Goal: Find specific page/section: Find specific page/section

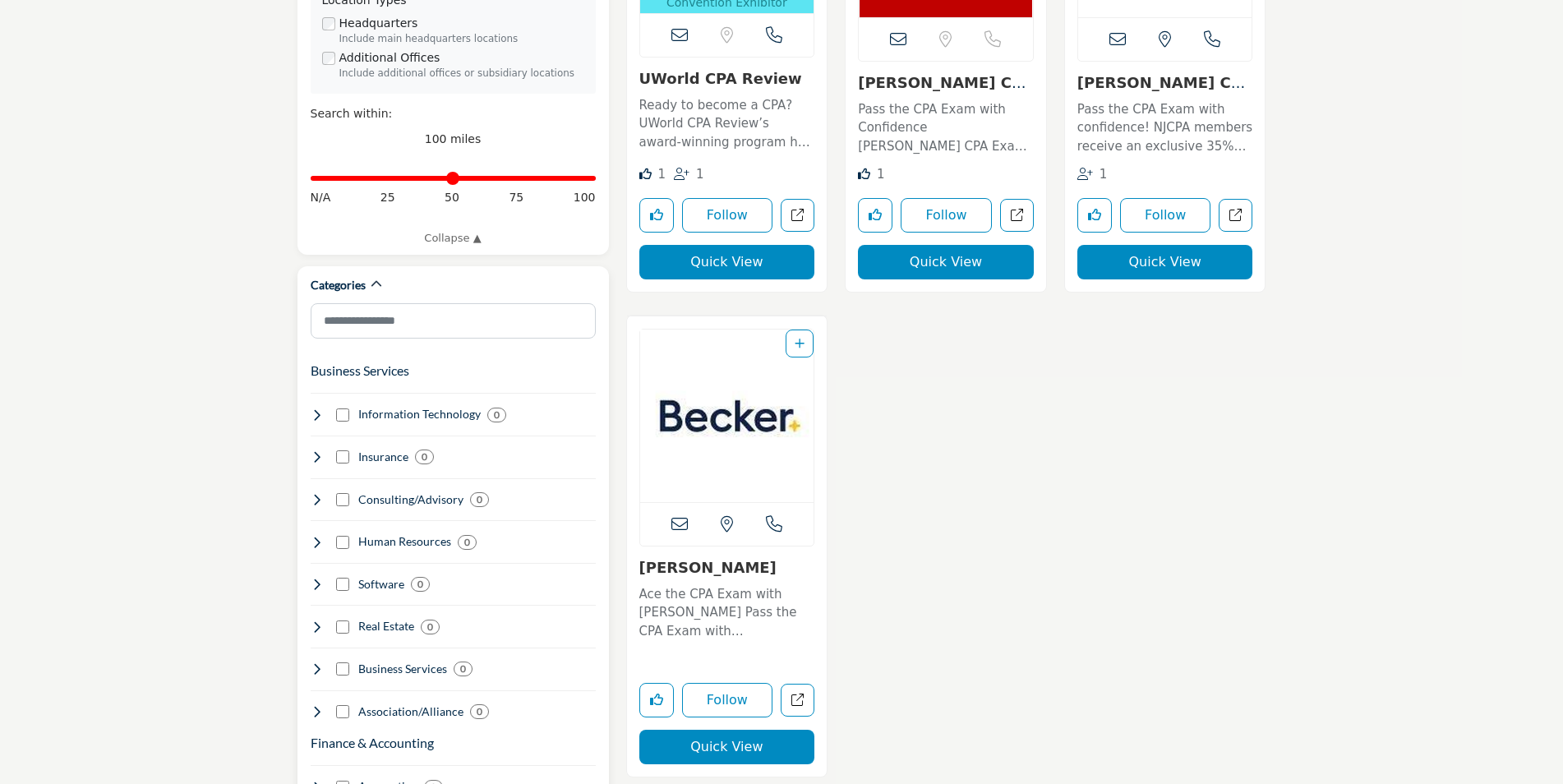
scroll to position [657, 0]
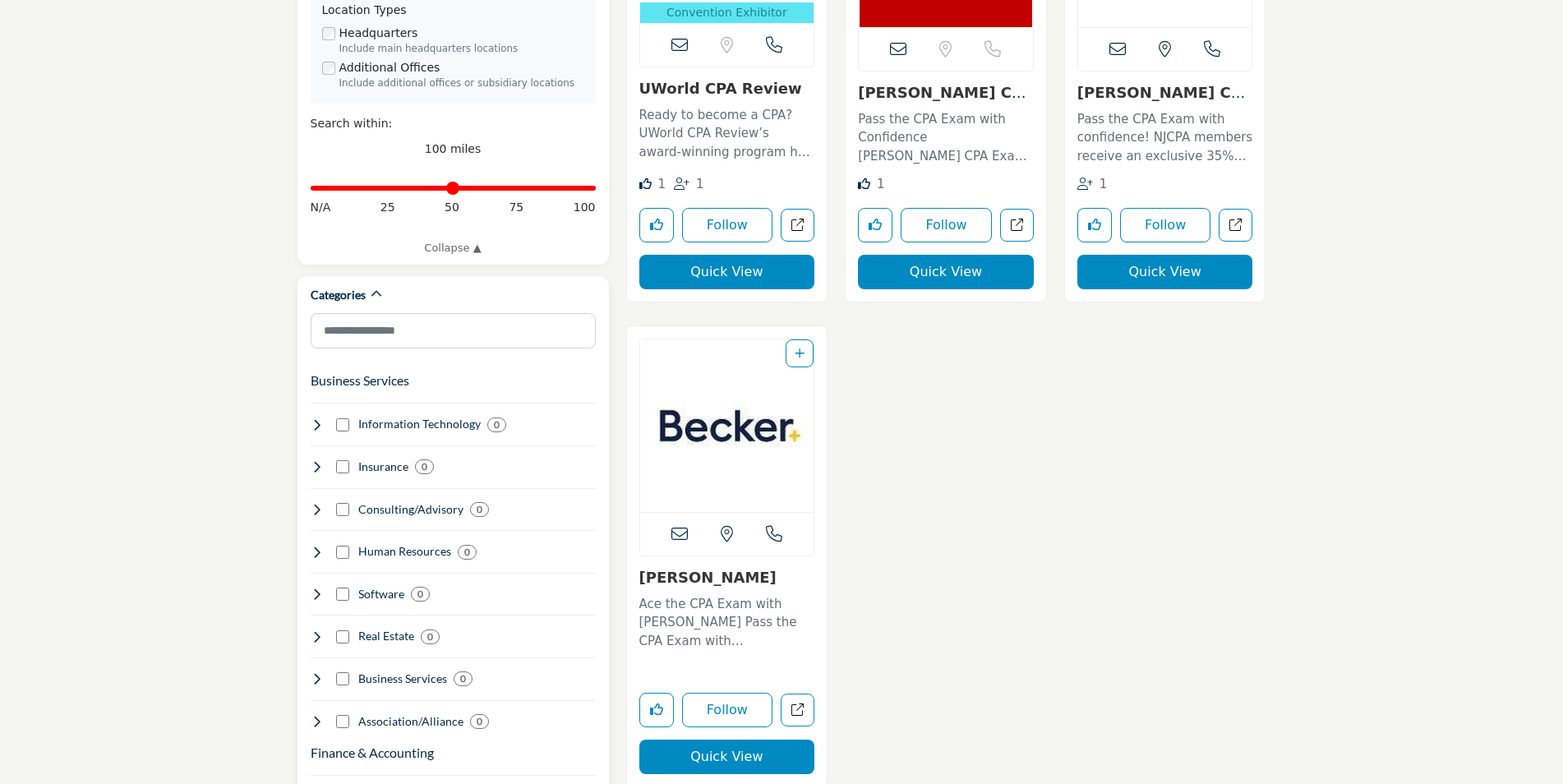
click at [320, 418] on icon at bounding box center [317, 425] width 13 height 13
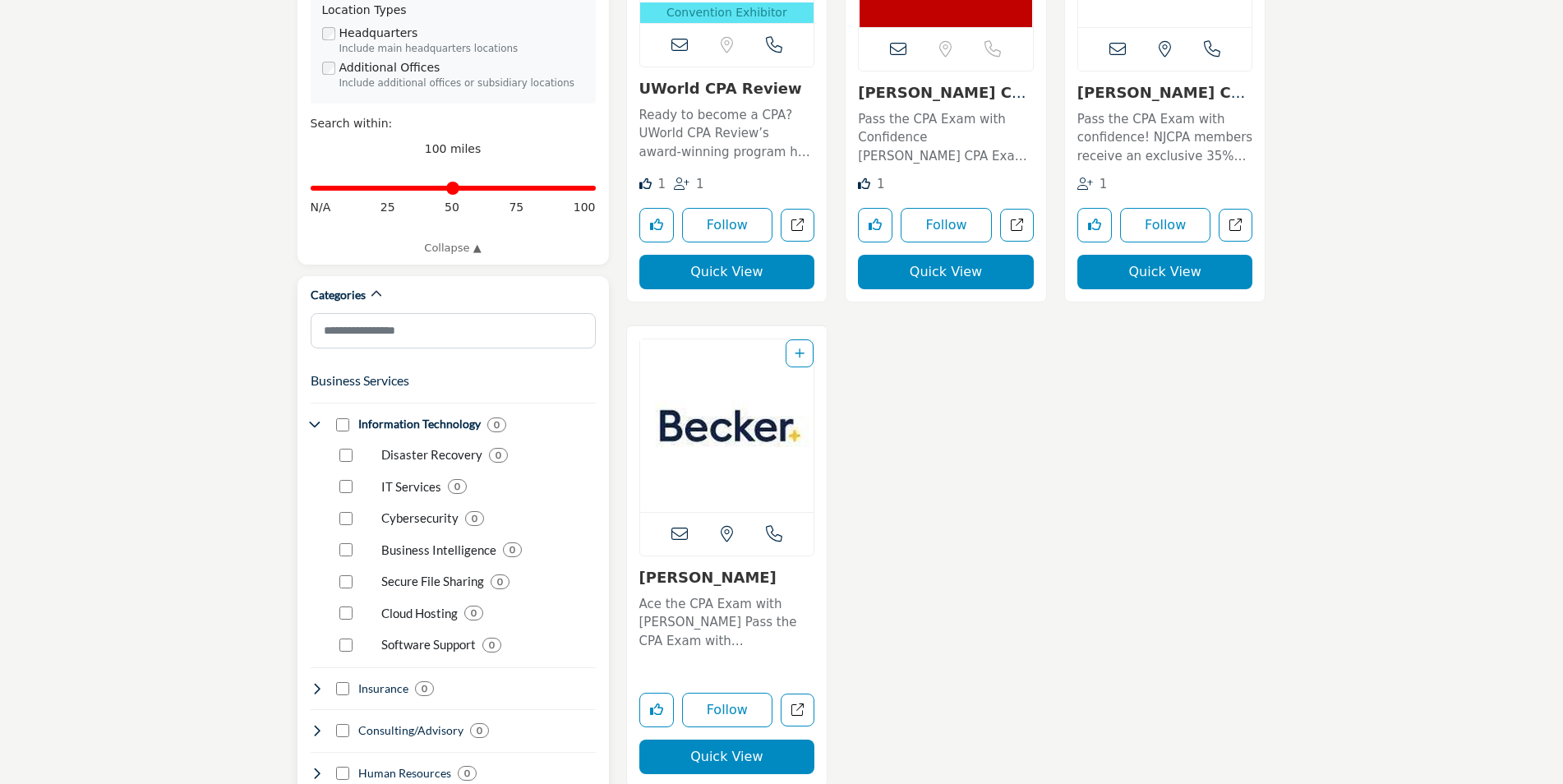
click at [320, 418] on icon at bounding box center [317, 425] width 13 height 13
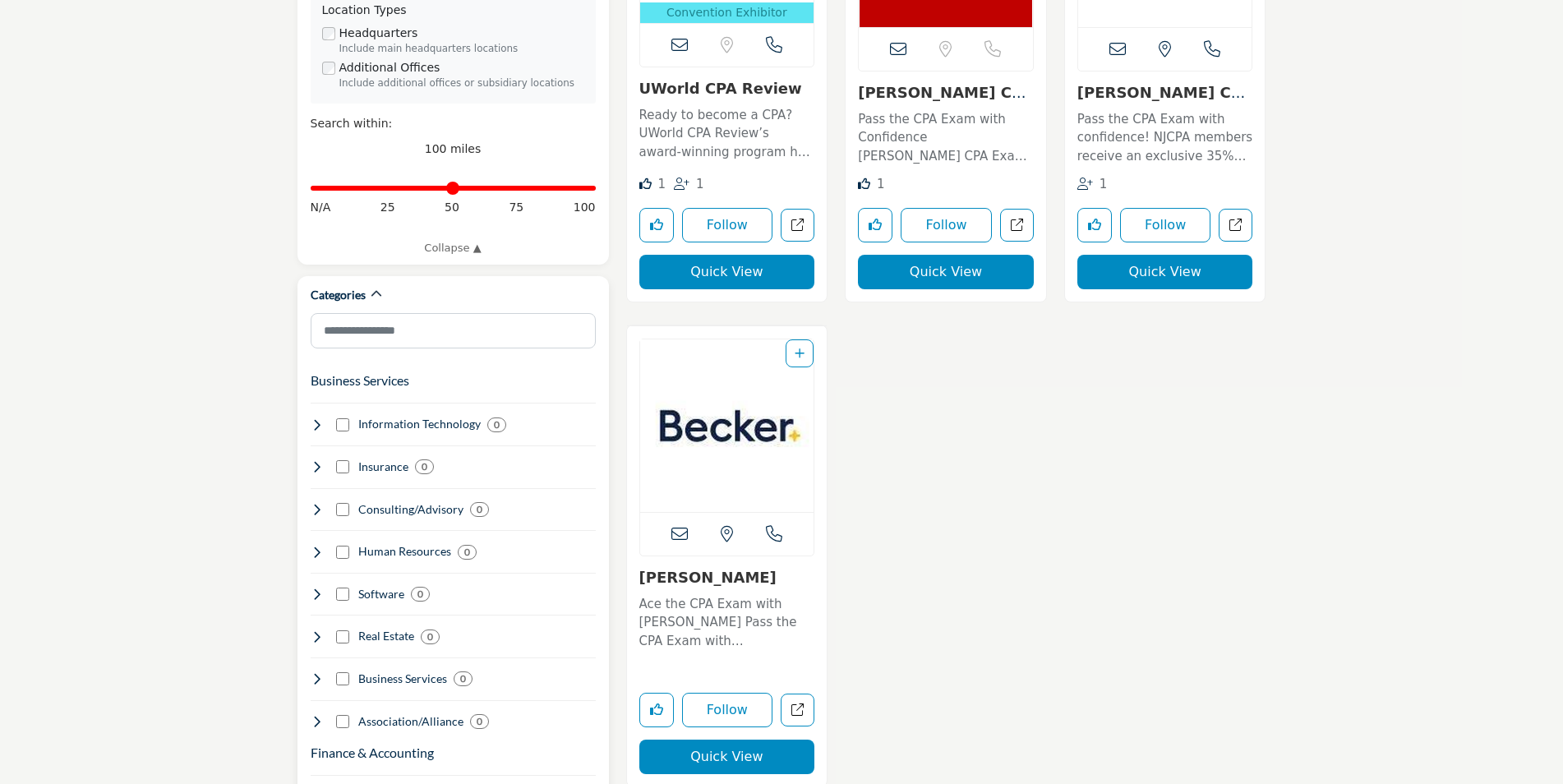
click at [321, 503] on icon at bounding box center [317, 509] width 13 height 13
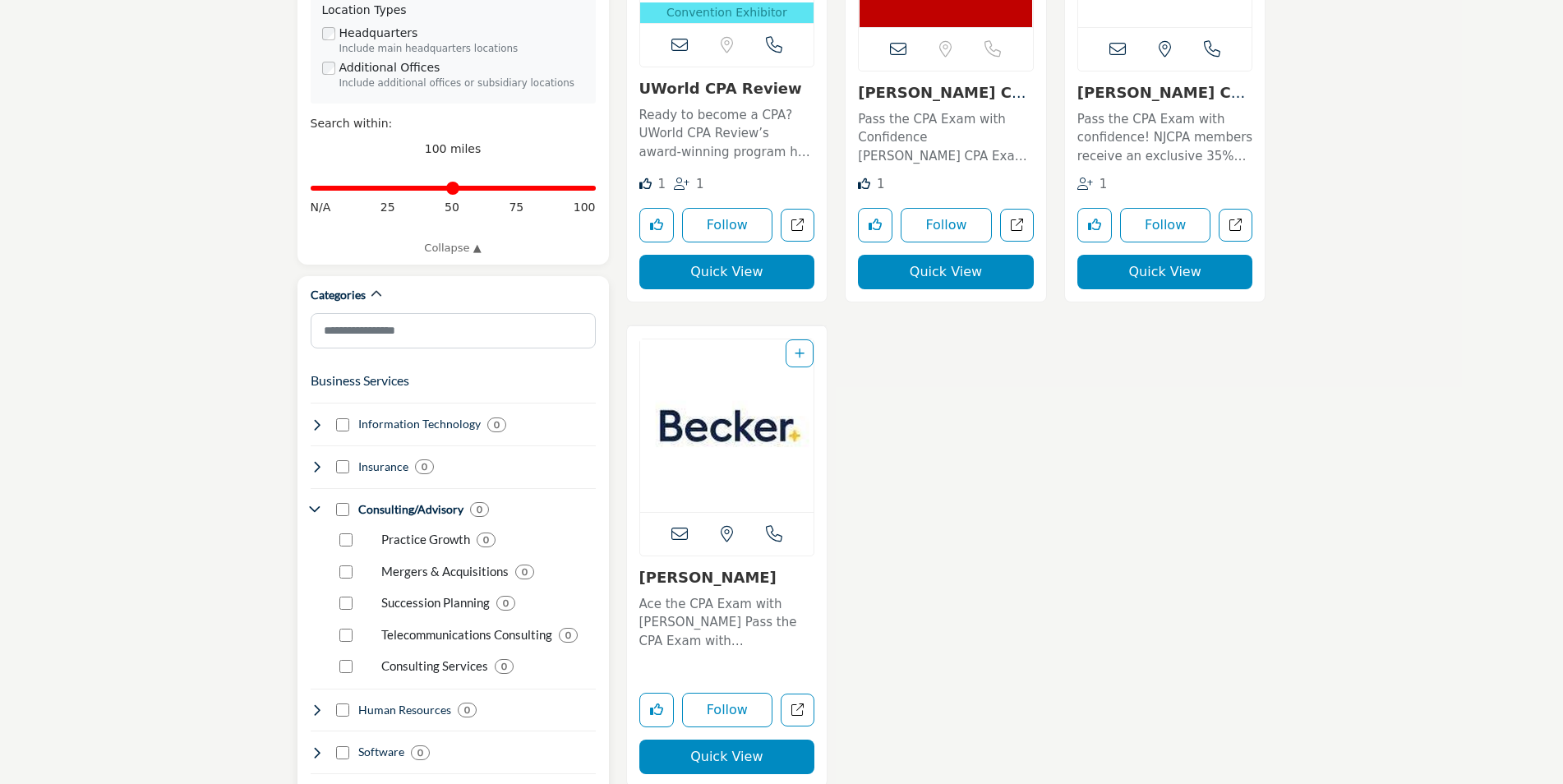
click at [321, 503] on icon at bounding box center [317, 509] width 13 height 13
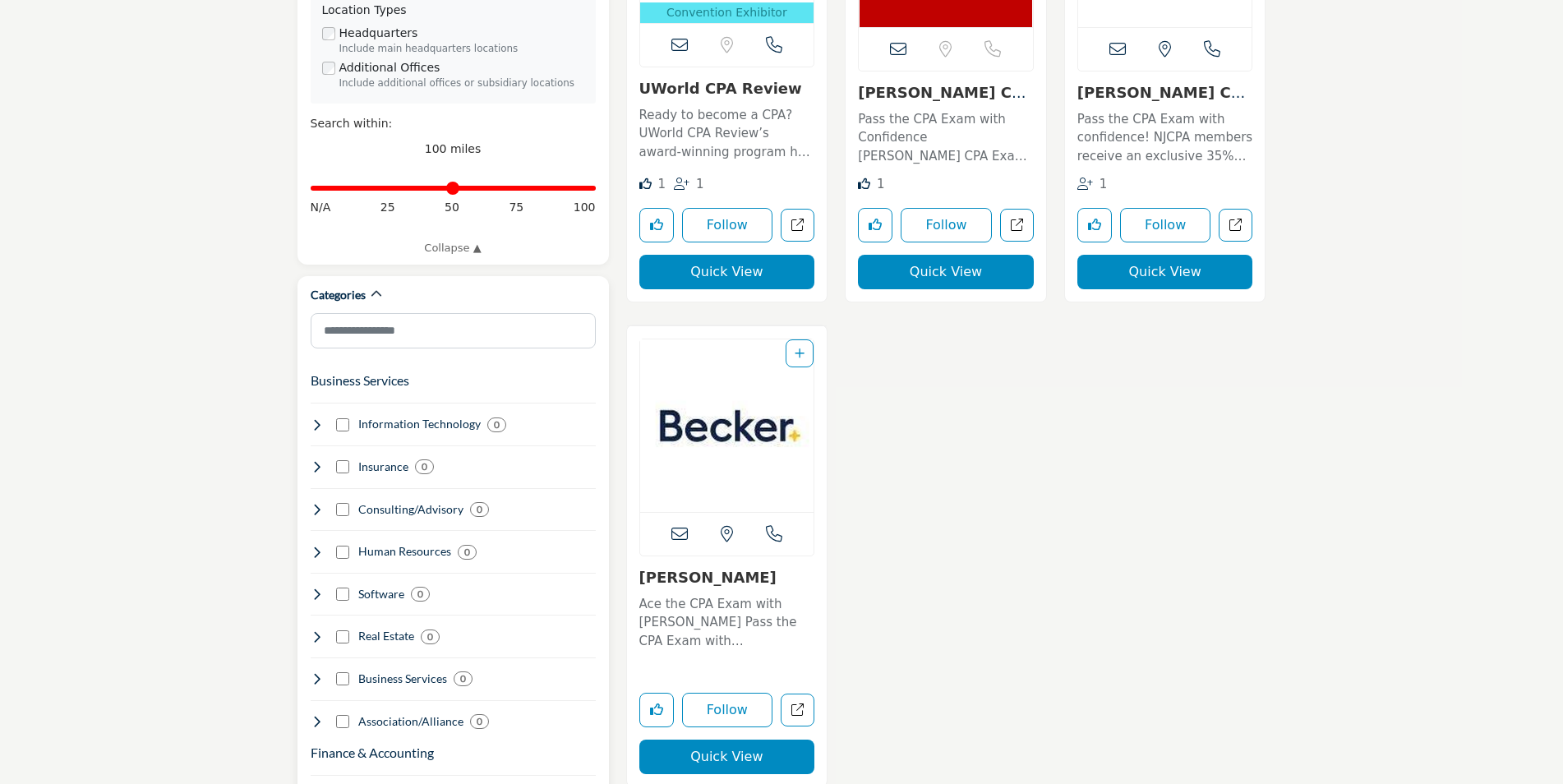
click at [320, 587] on icon at bounding box center [317, 594] width 13 height 13
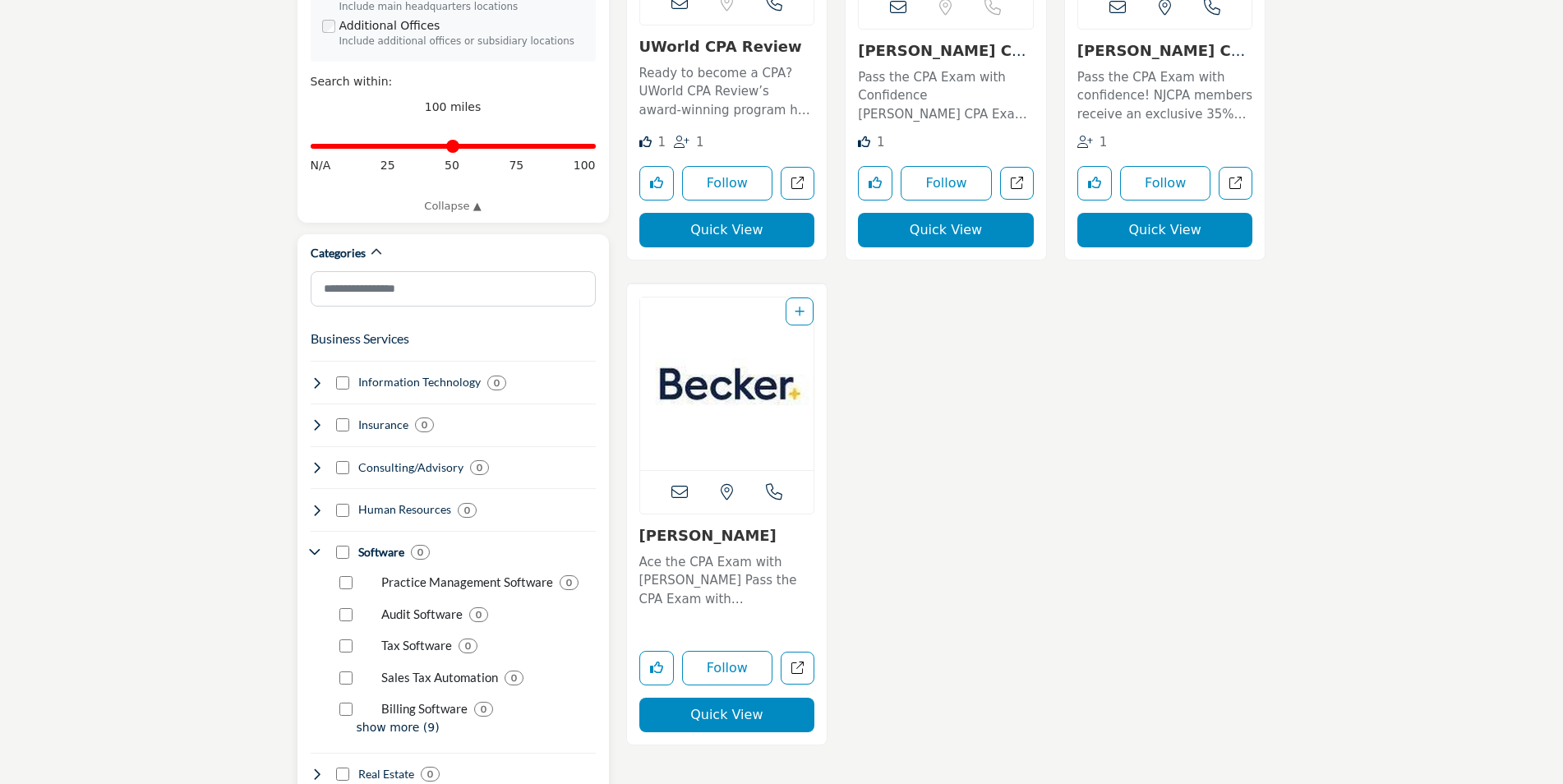
scroll to position [821, 0]
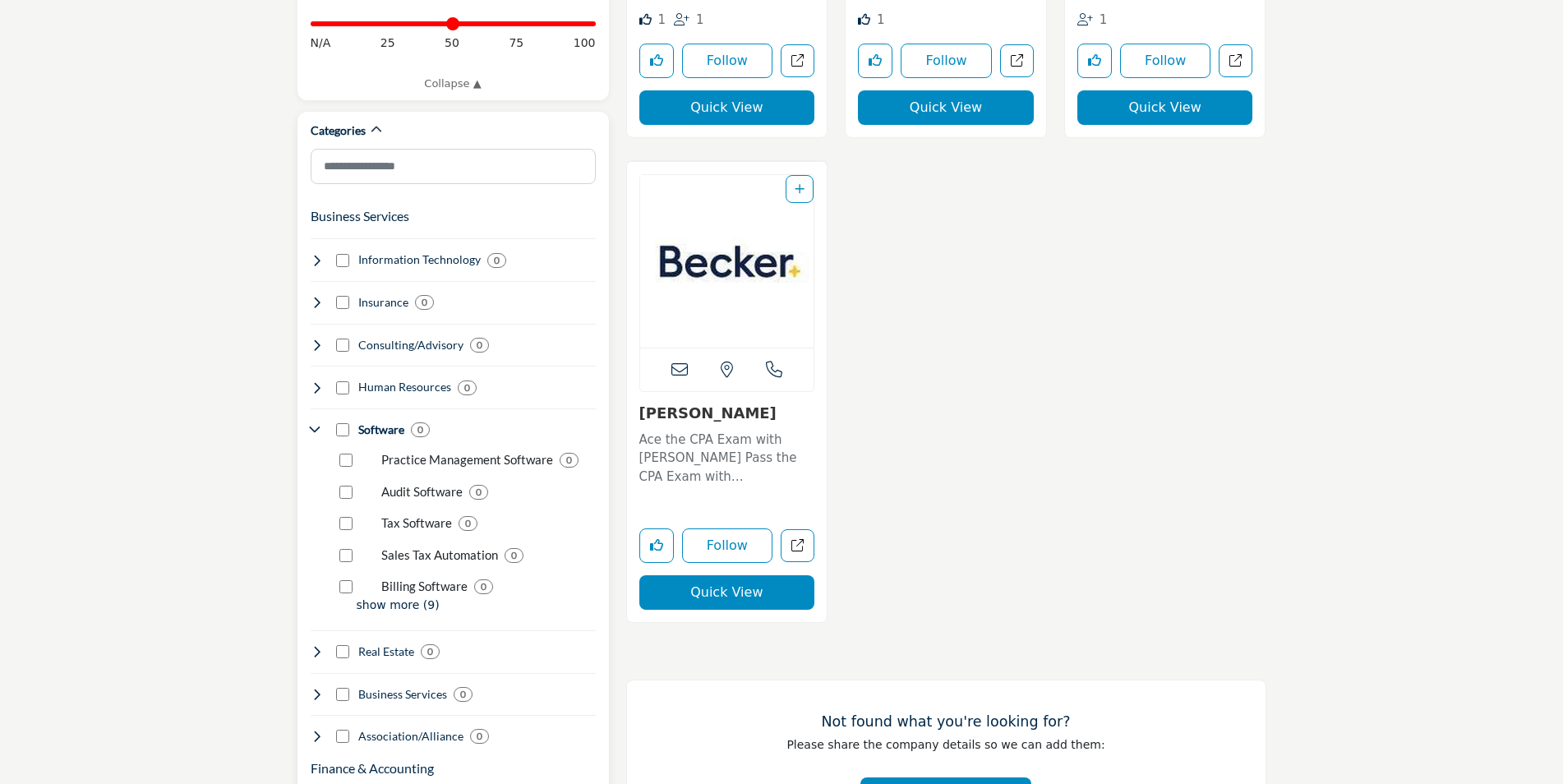
click at [320, 423] on icon at bounding box center [317, 430] width 13 height 13
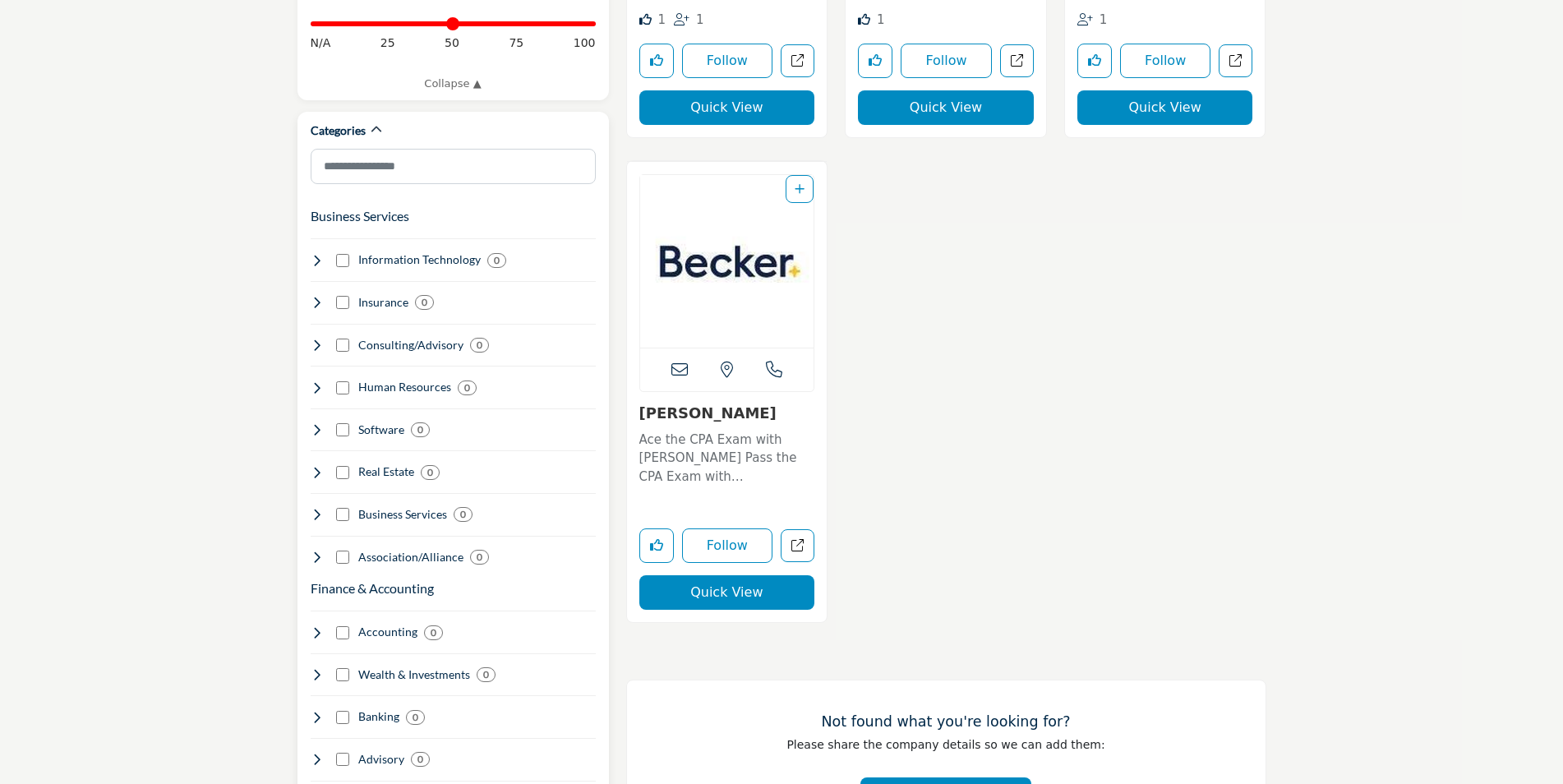
click at [322, 508] on icon at bounding box center [317, 514] width 13 height 13
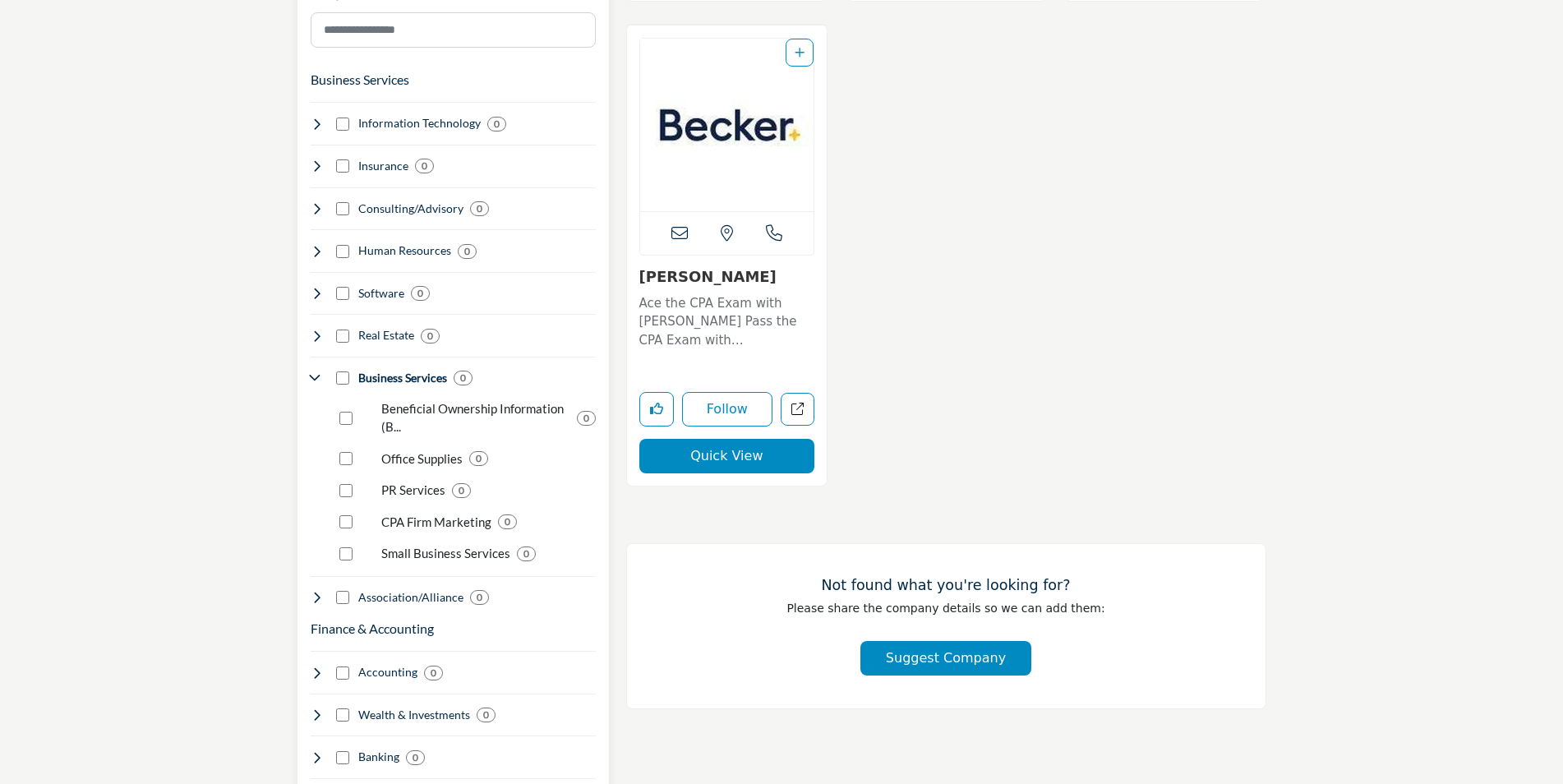
scroll to position [986, 0]
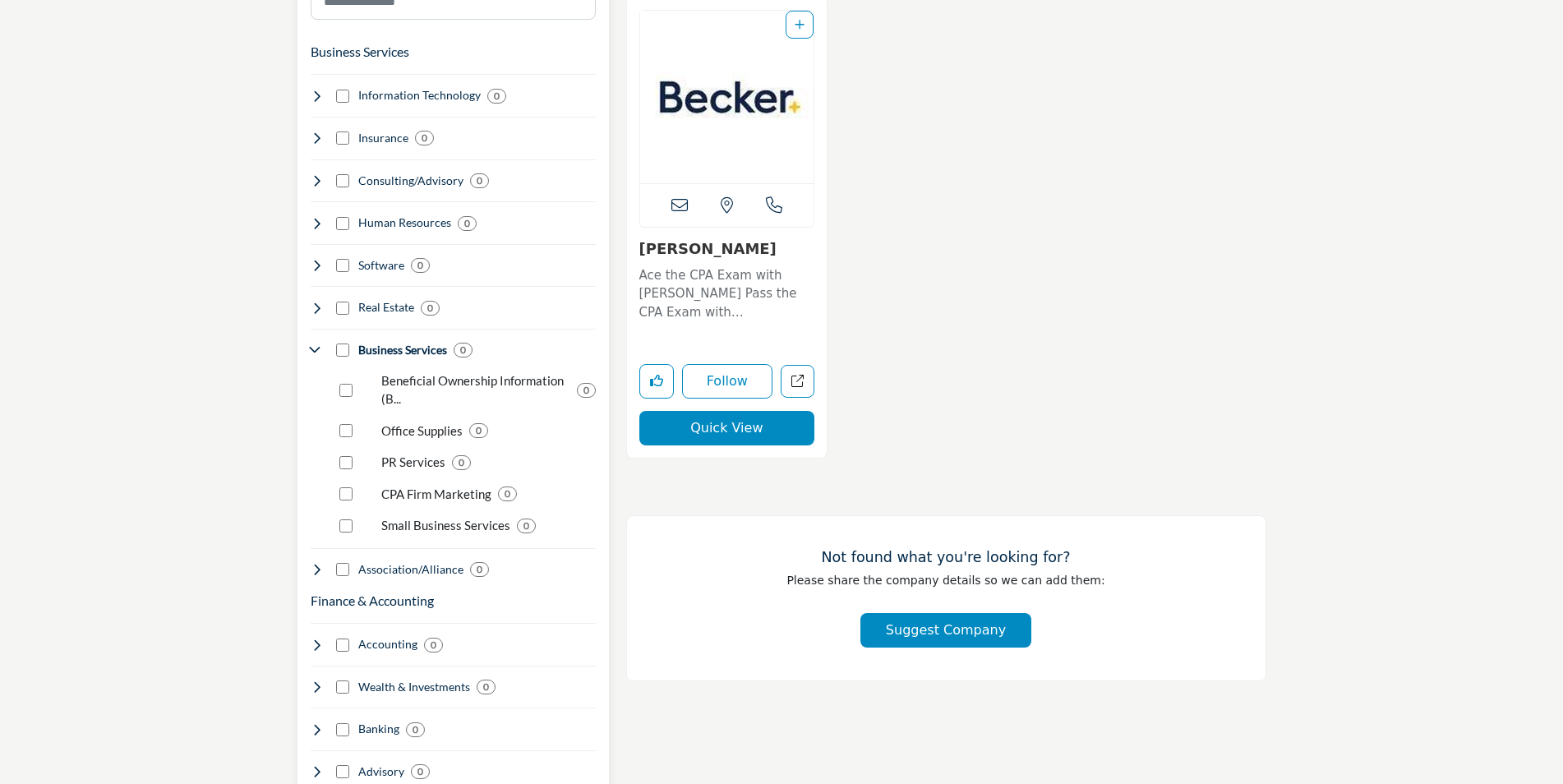
click at [317, 343] on icon at bounding box center [317, 350] width 13 height 13
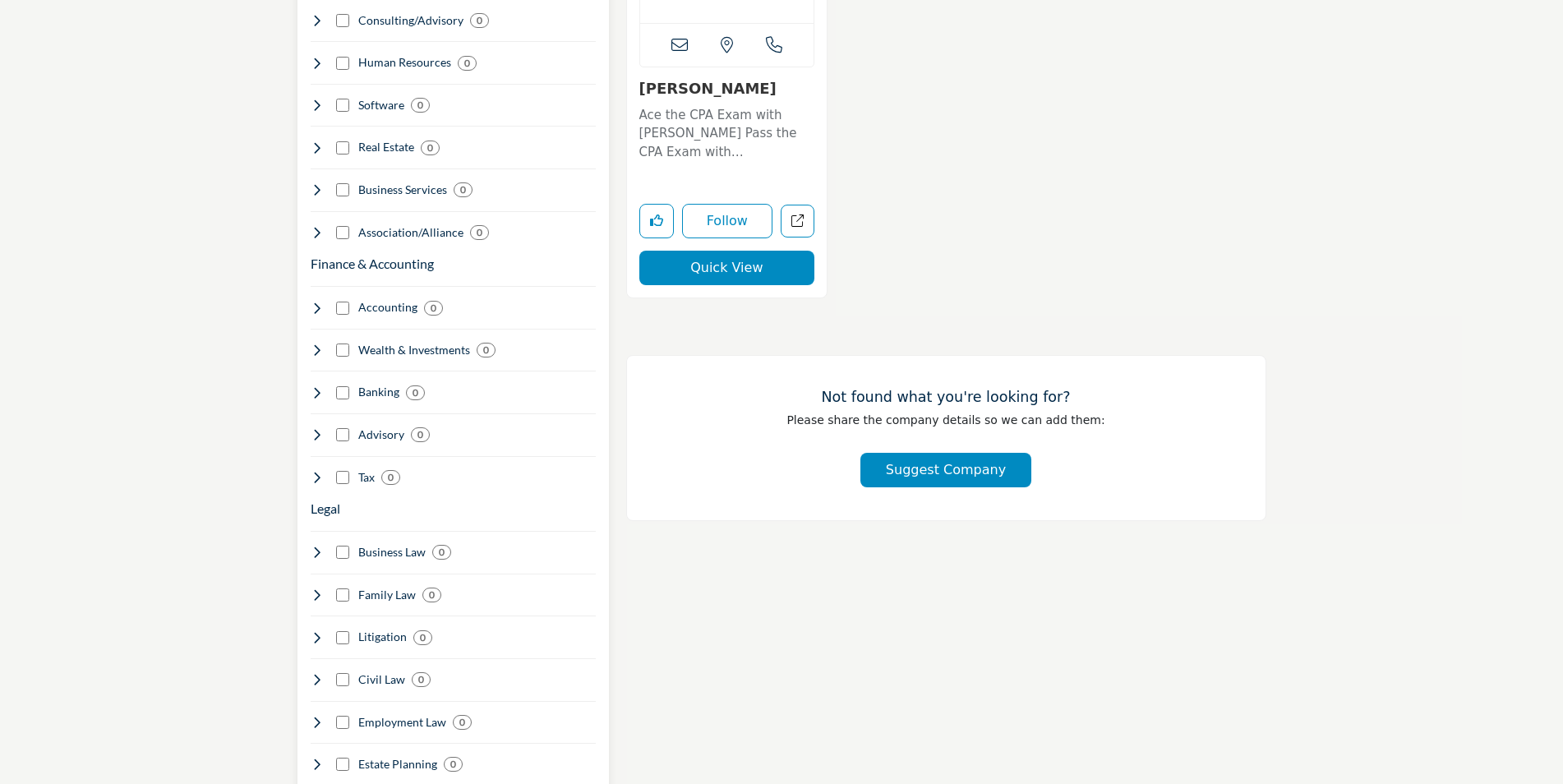
scroll to position [1150, 0]
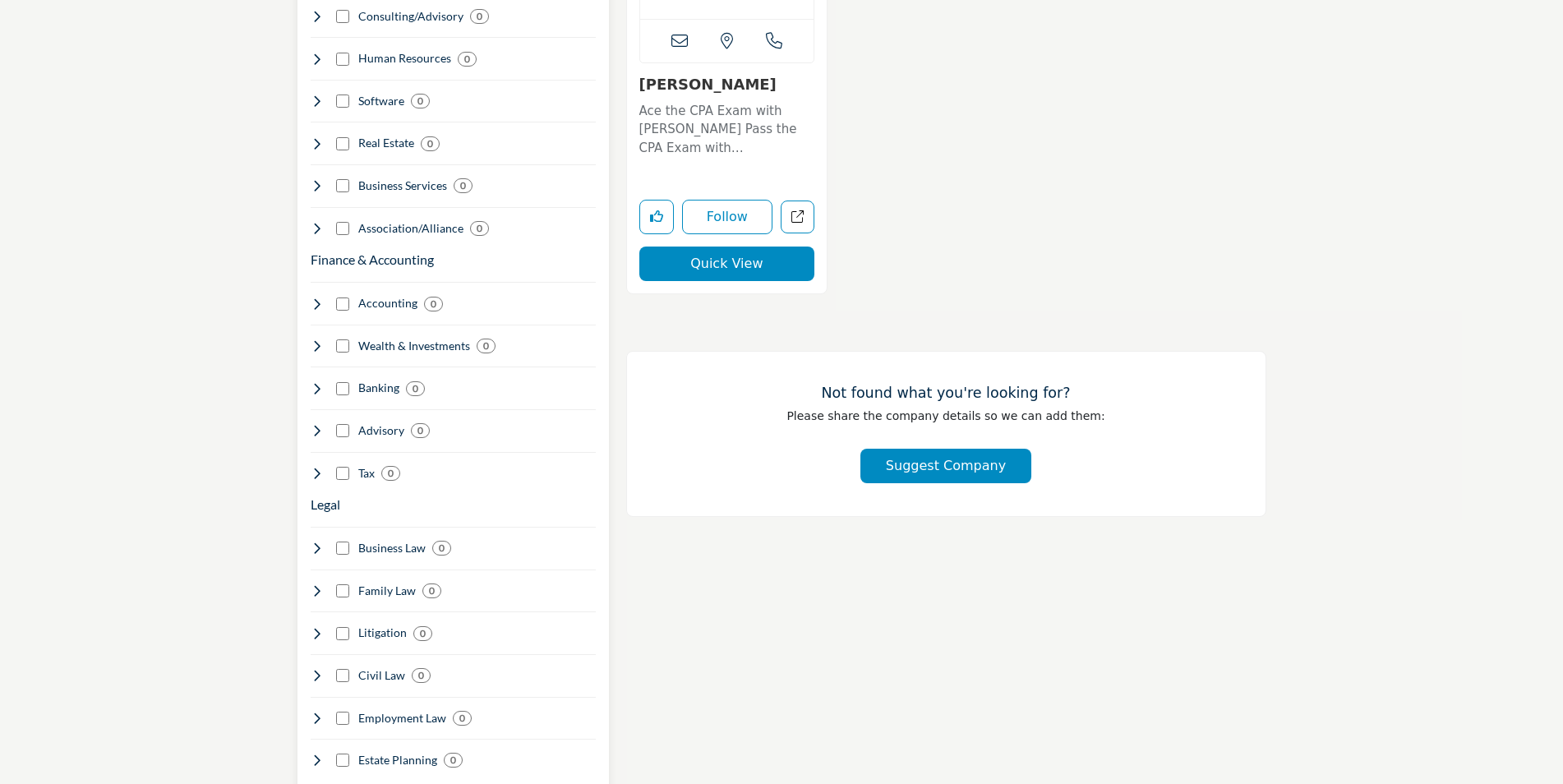
click at [322, 424] on icon at bounding box center [317, 431] width 13 height 13
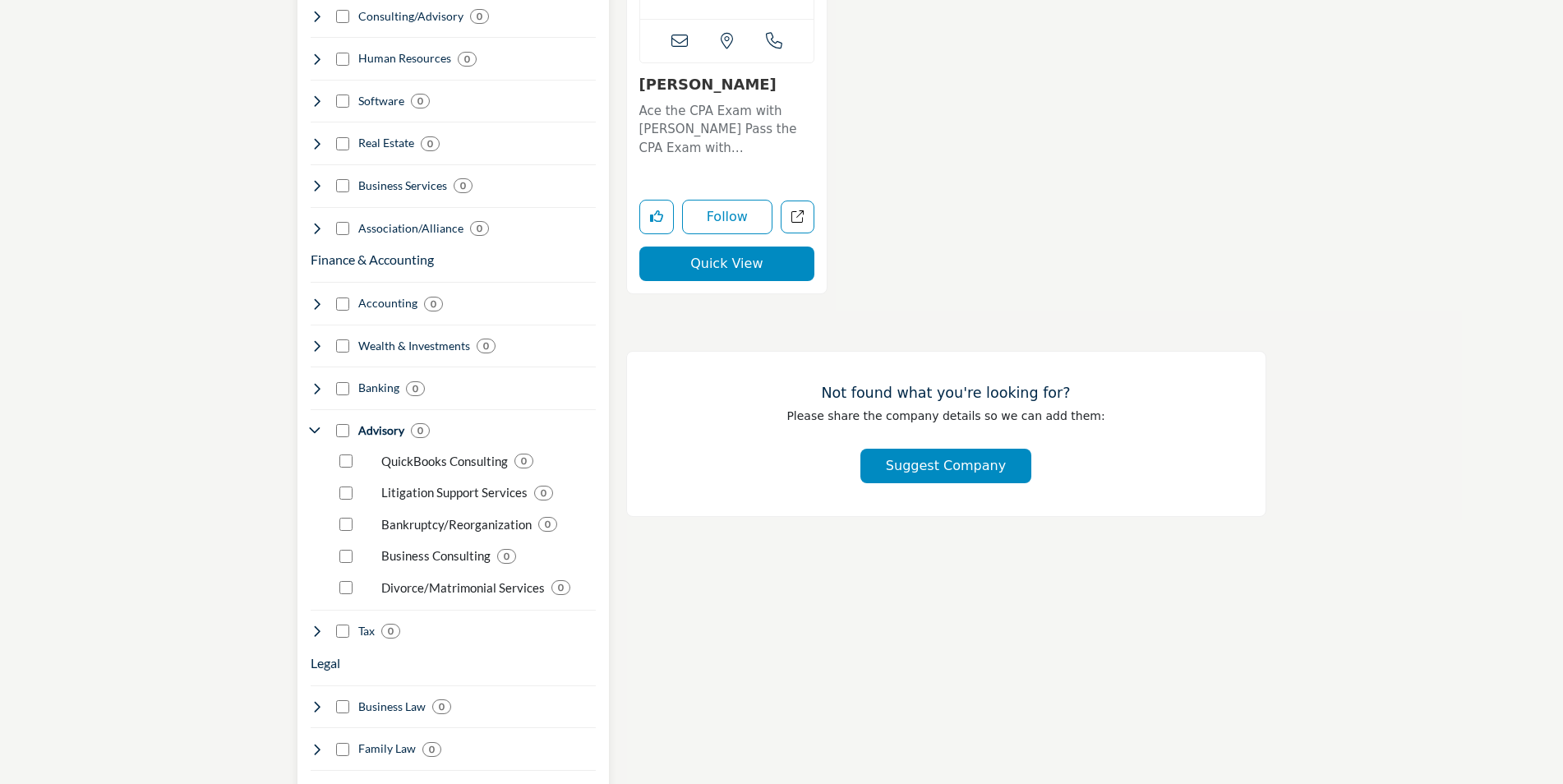
click at [322, 424] on icon at bounding box center [317, 431] width 13 height 13
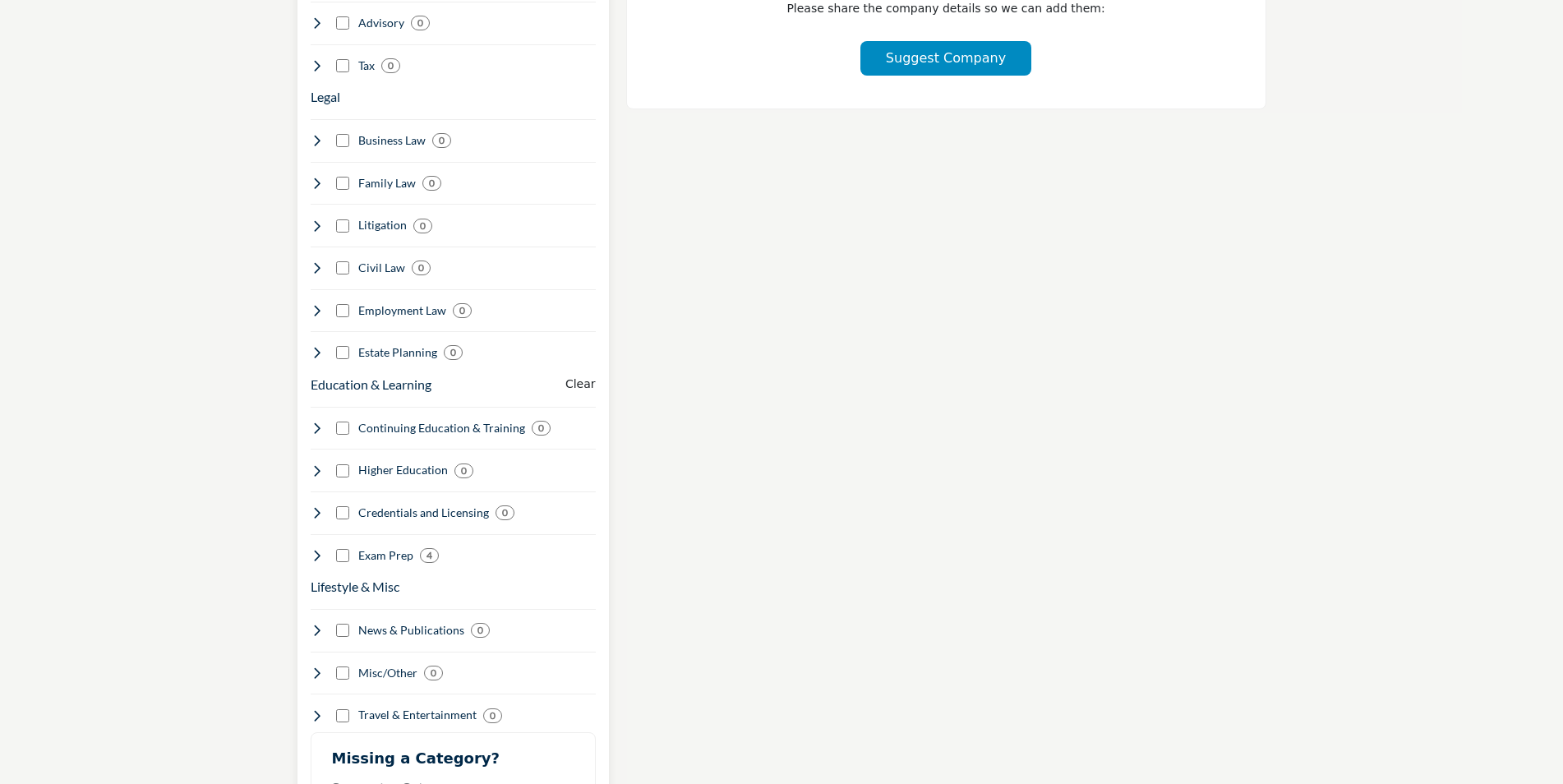
scroll to position [1561, 0]
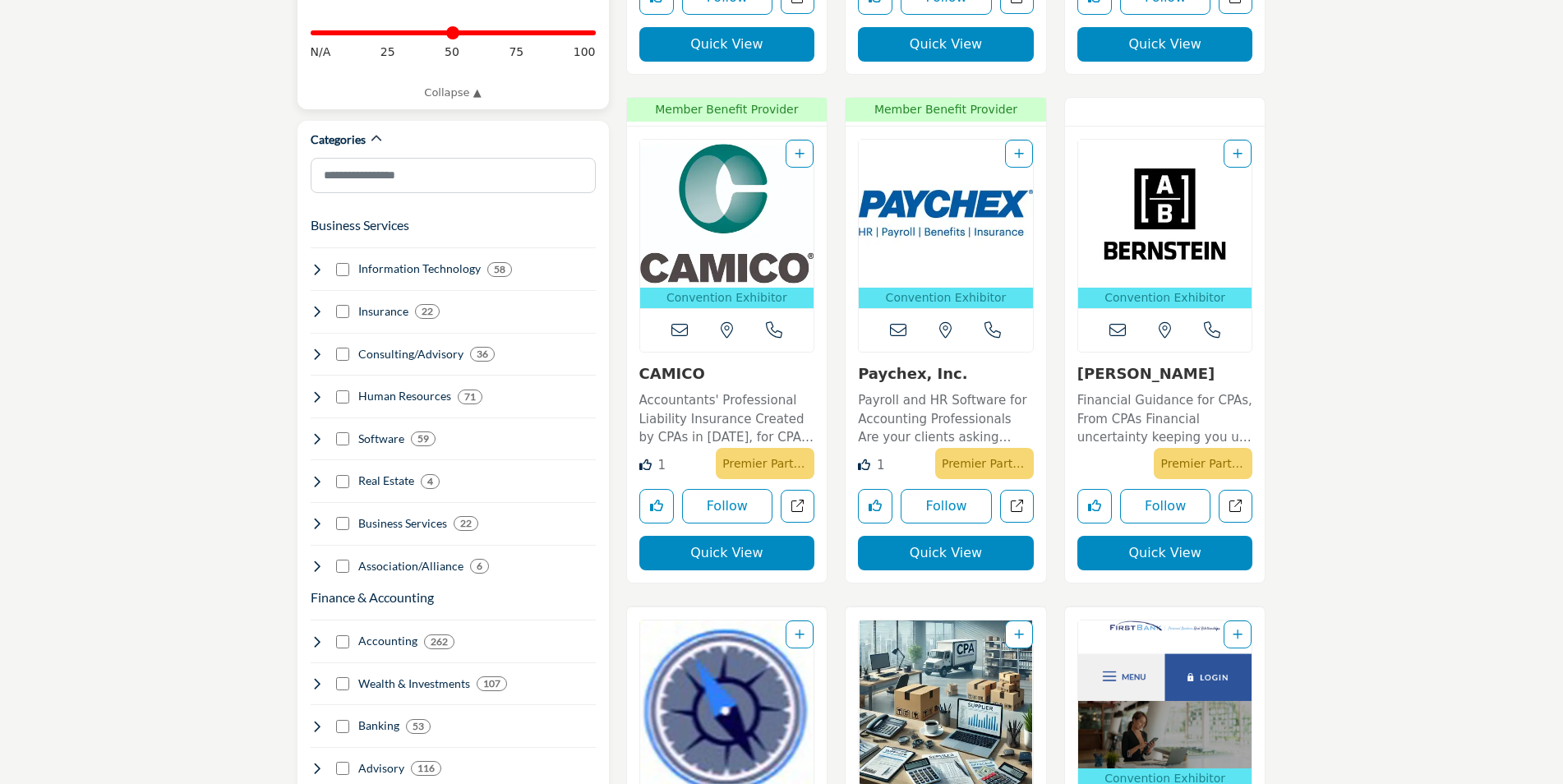
scroll to position [821, 0]
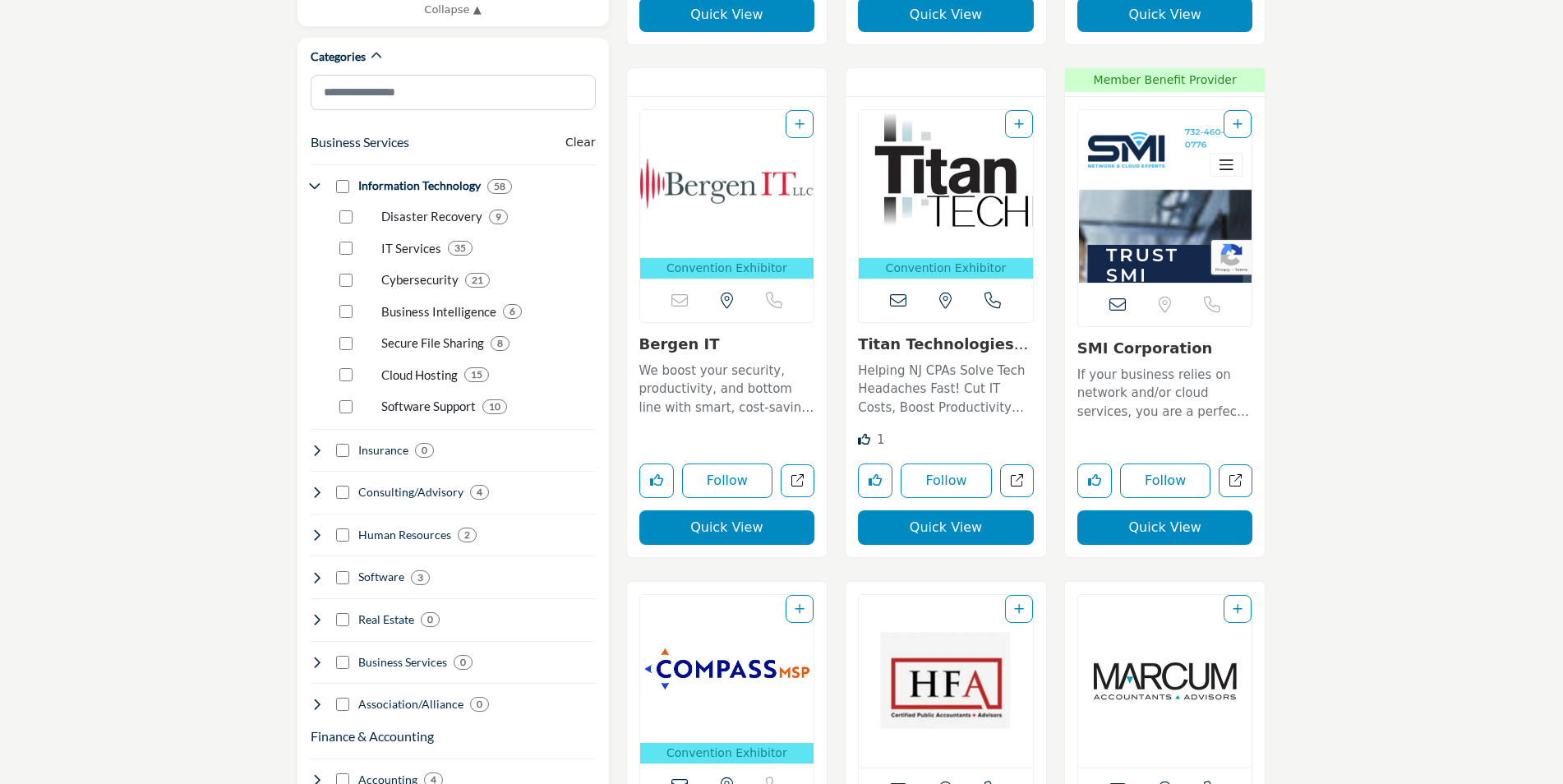
scroll to position [986, 0]
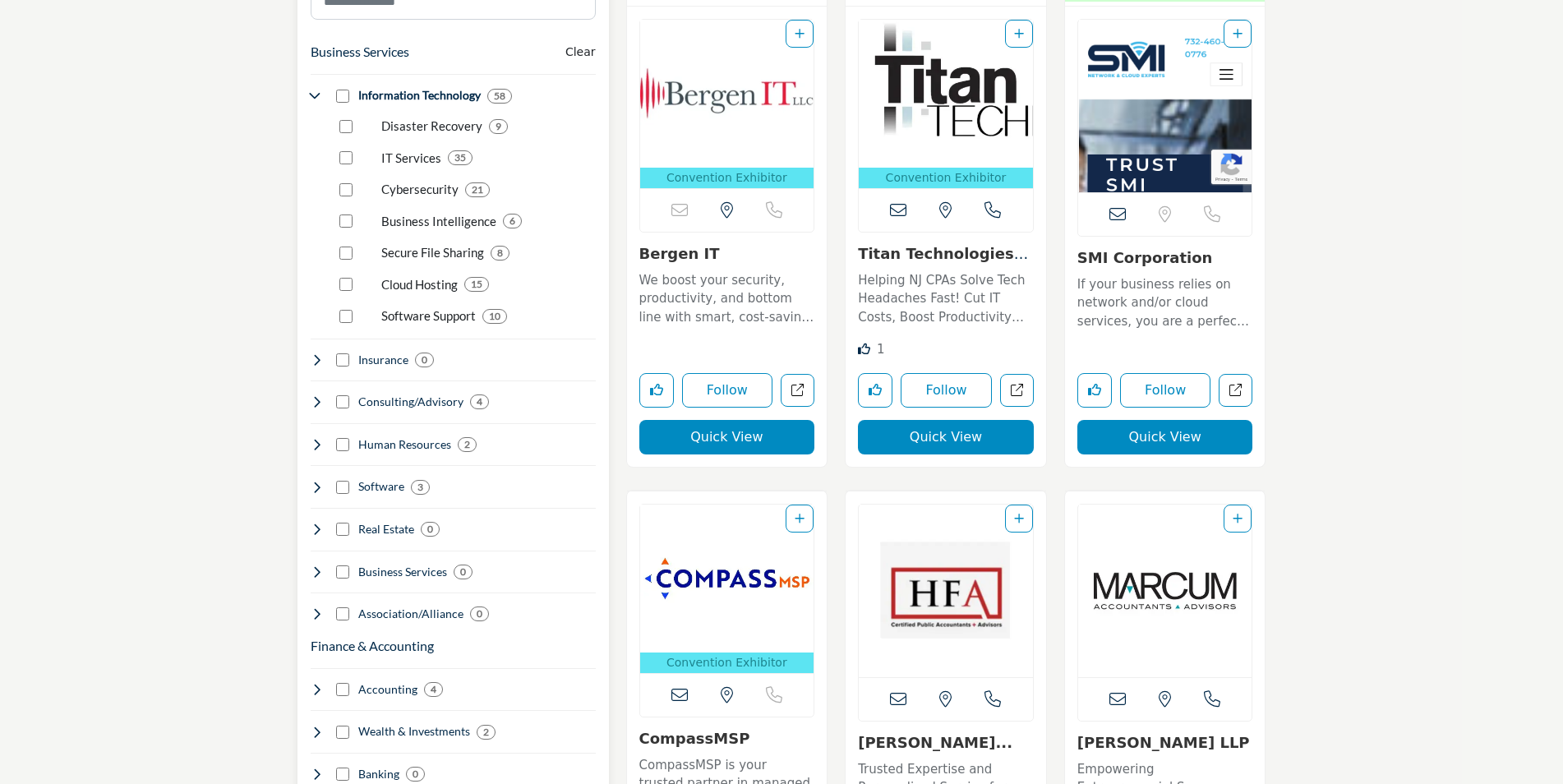
click at [409, 306] on p "Software Support" at bounding box center [428, 315] width 95 height 19
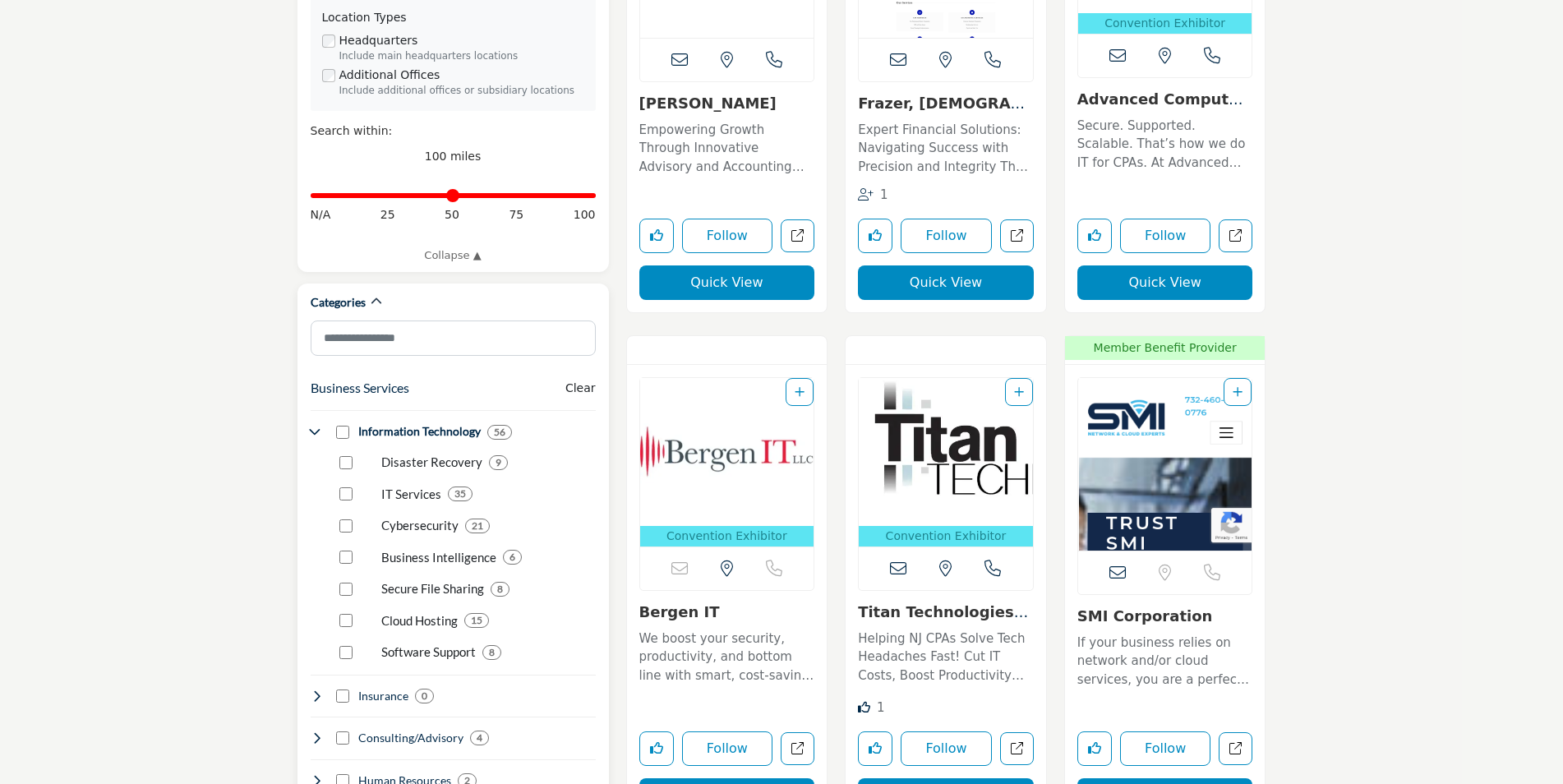
scroll to position [657, 0]
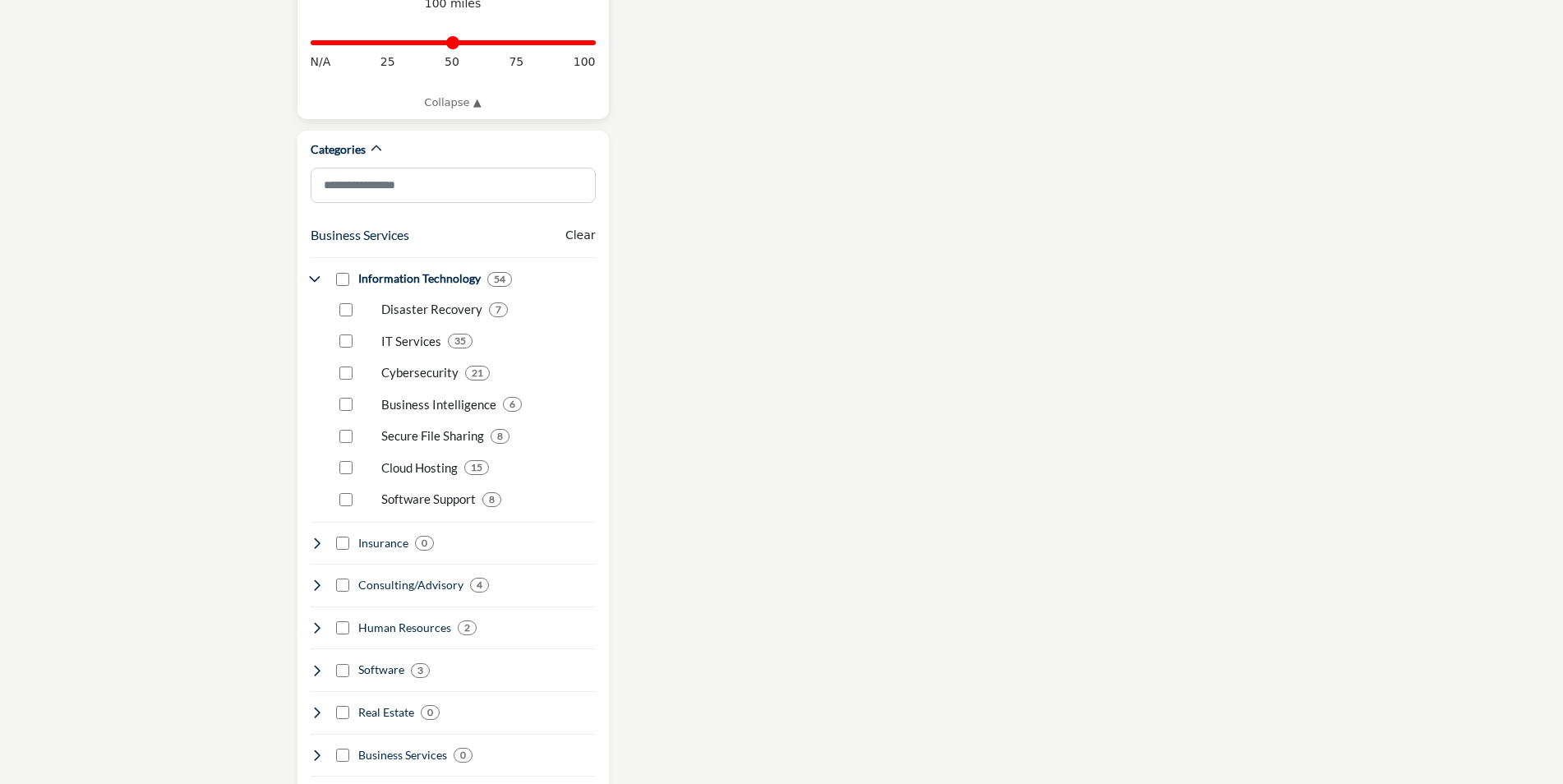
scroll to position [821, 0]
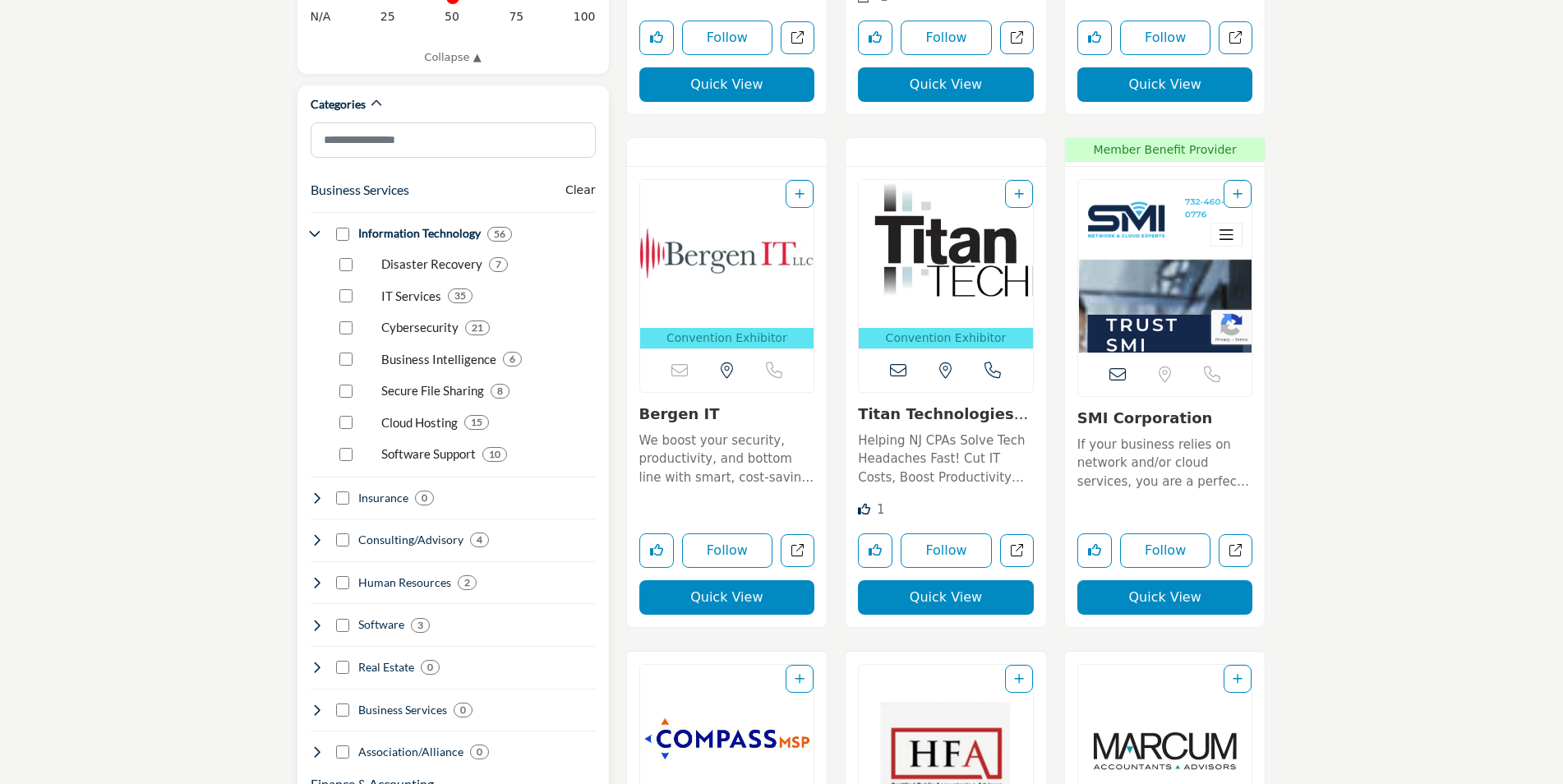
scroll to position [850, 0]
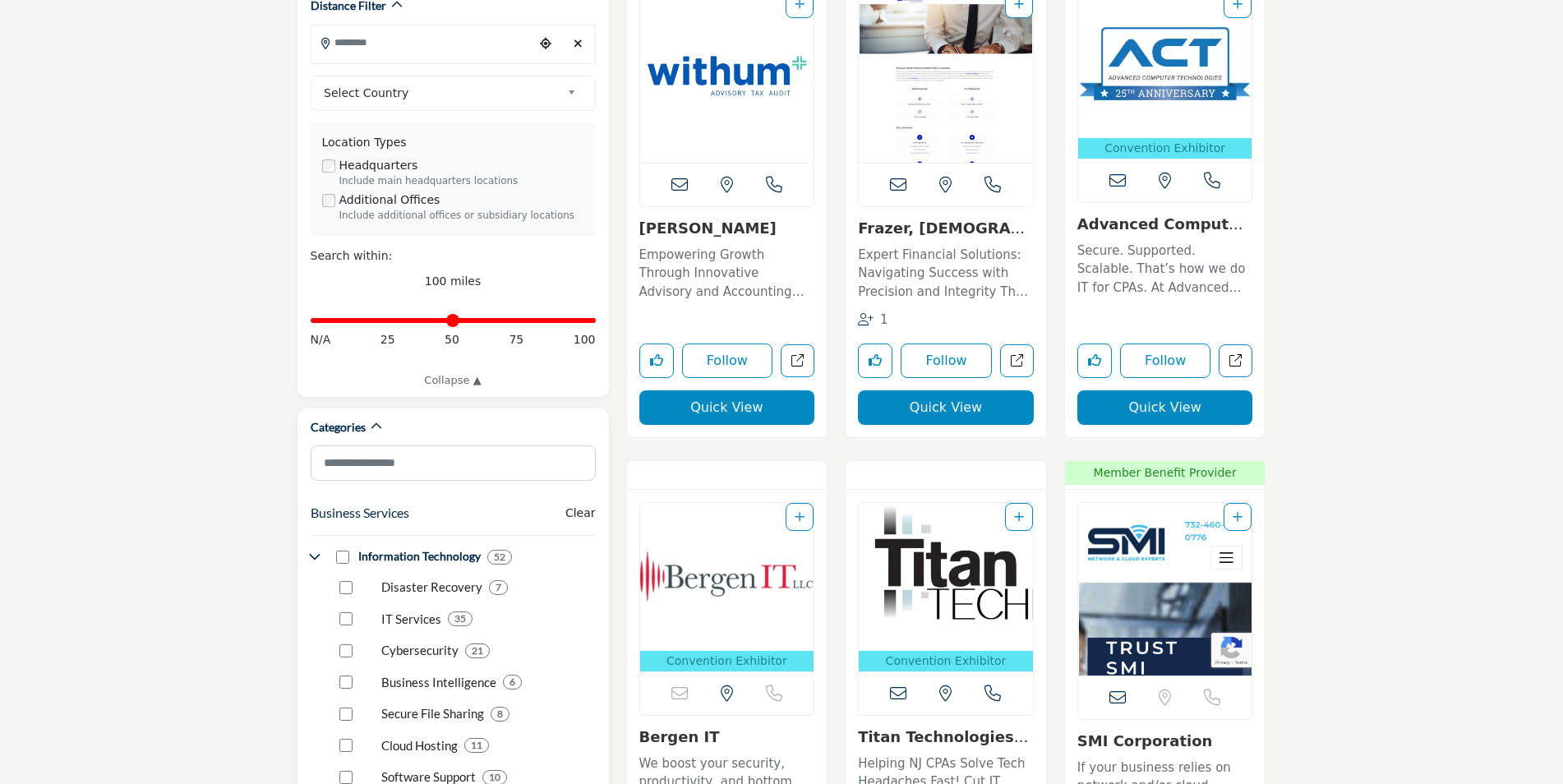
scroll to position [821, 0]
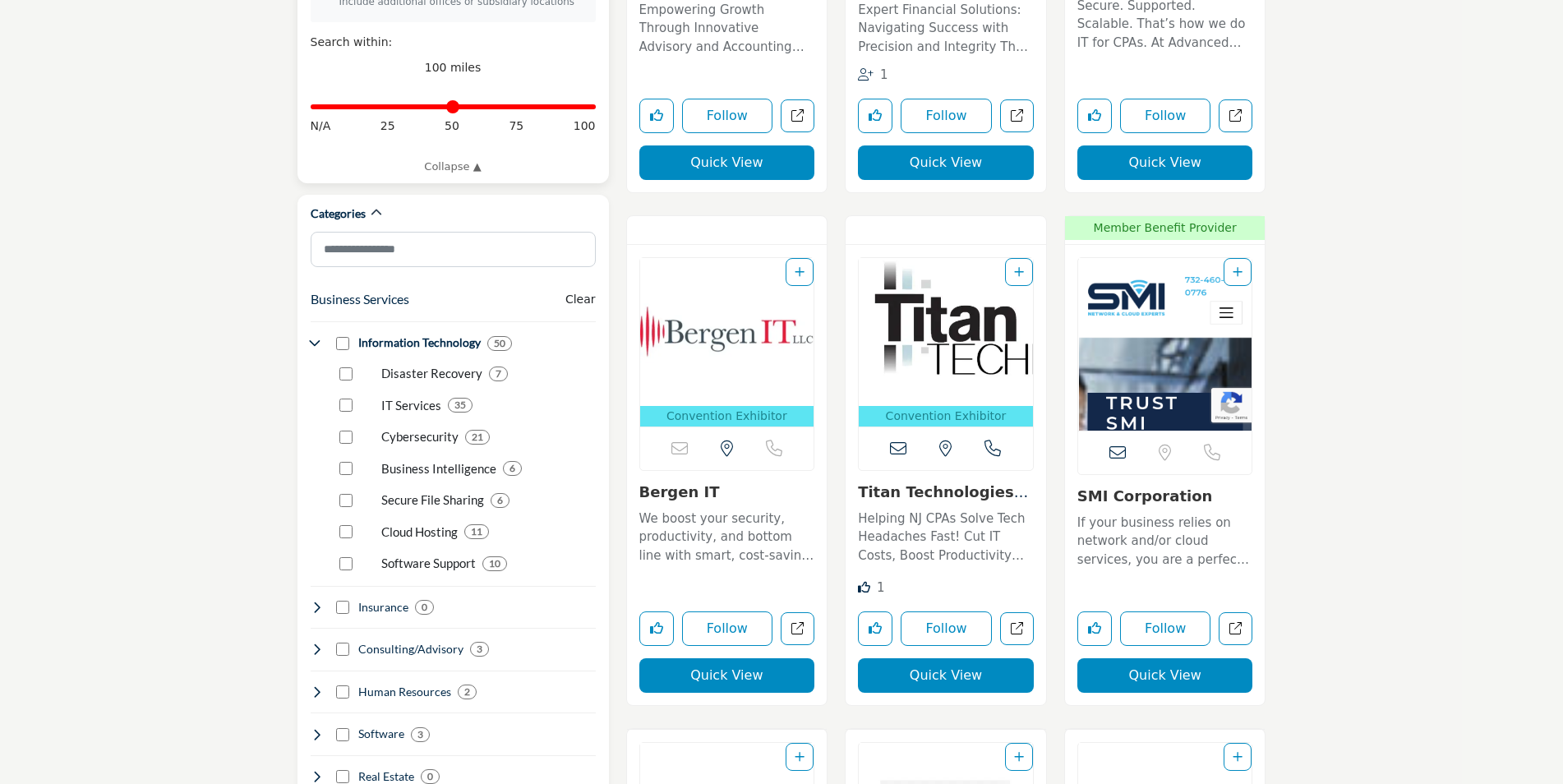
scroll to position [739, 0]
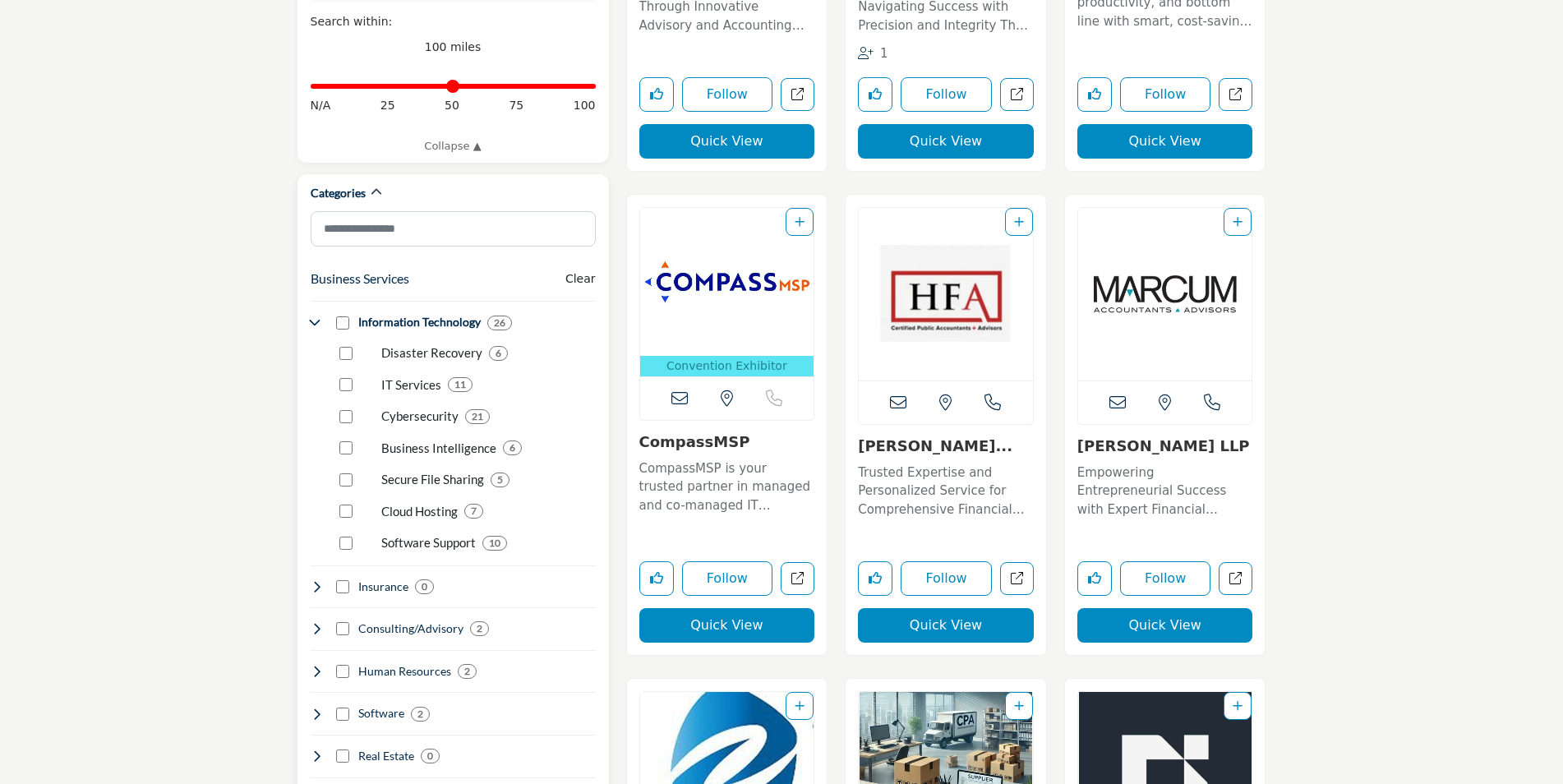
scroll to position [821, 0]
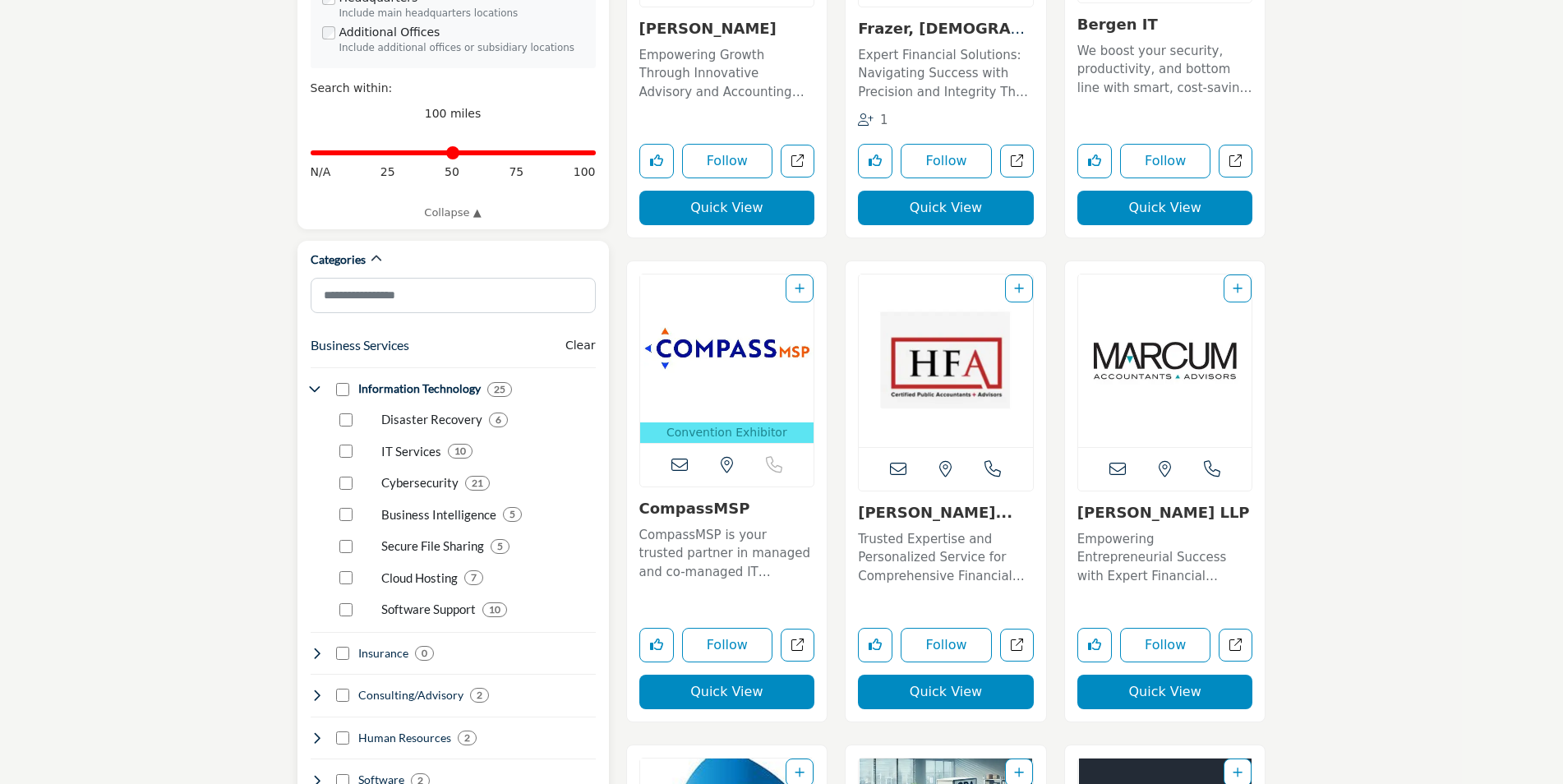
scroll to position [739, 0]
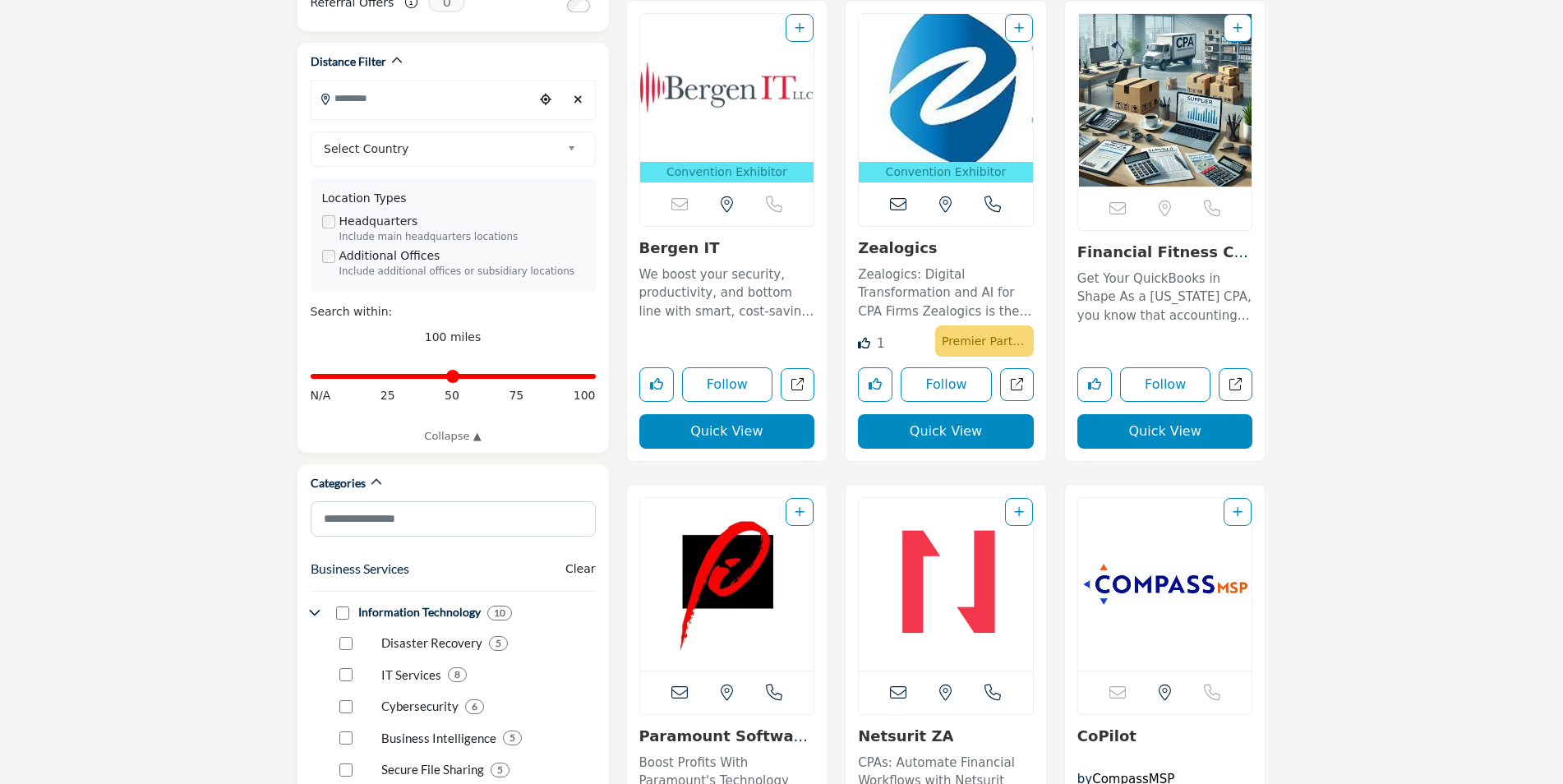
scroll to position [657, 0]
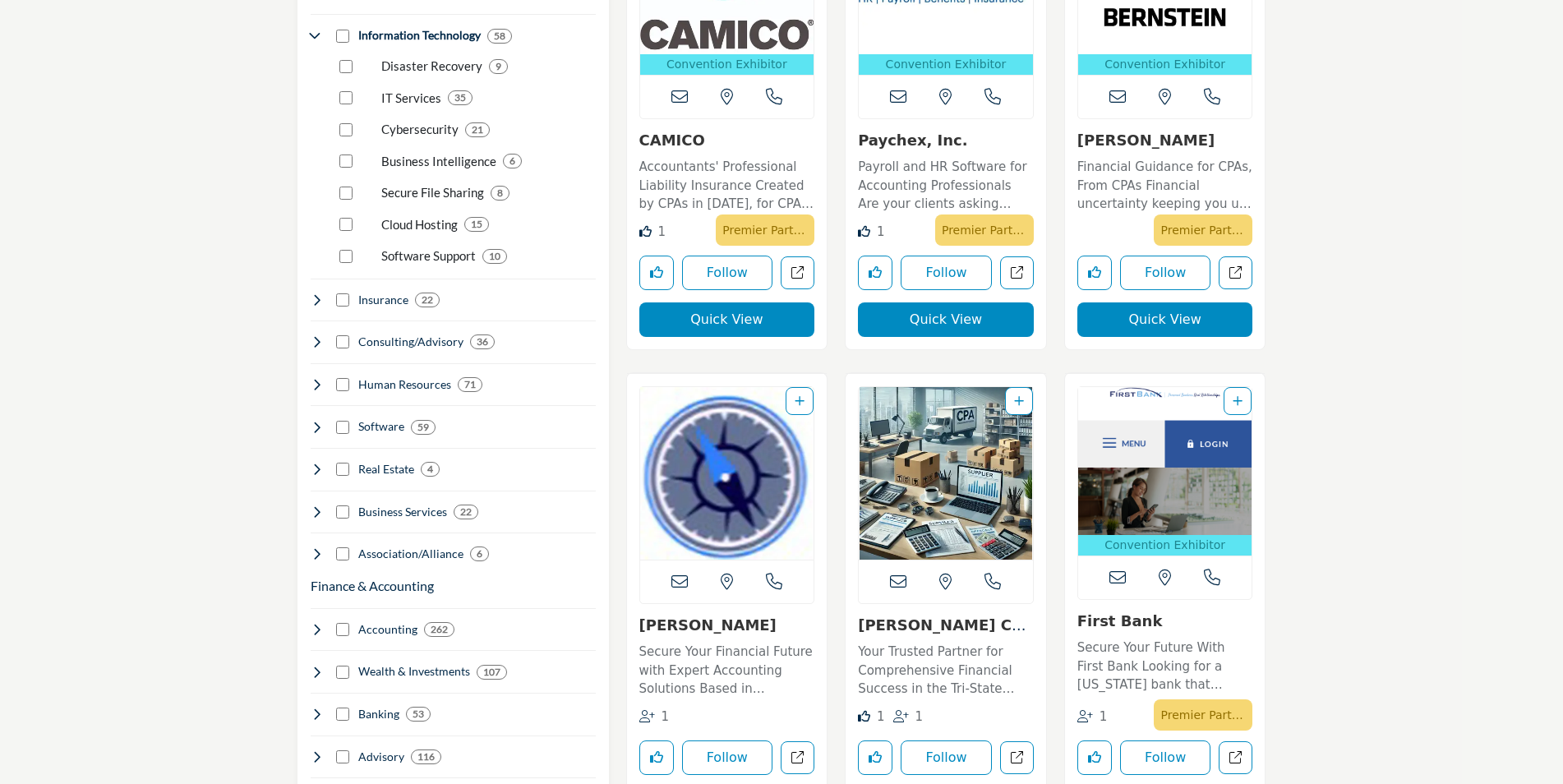
scroll to position [869, 0]
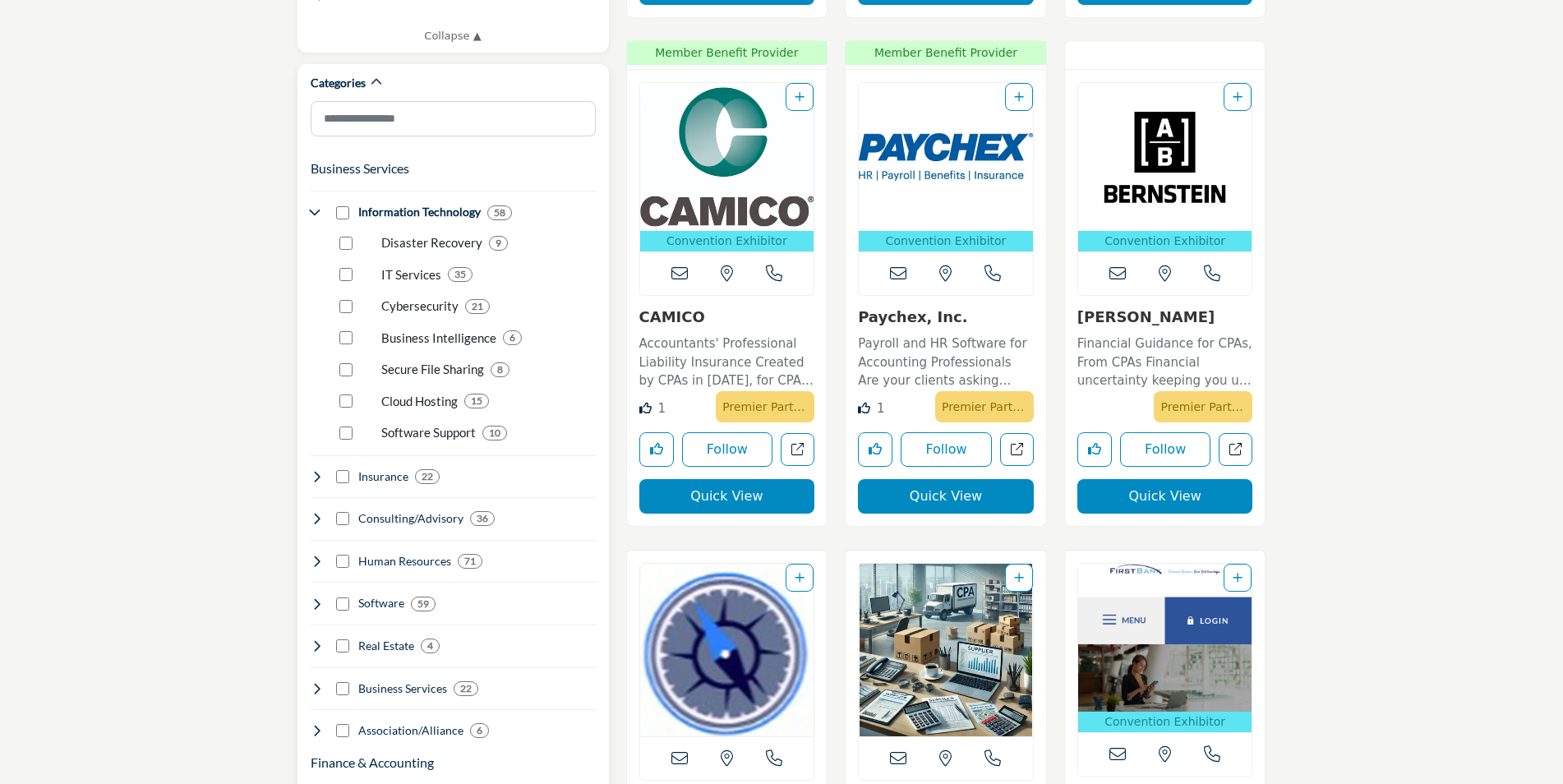
click at [320, 207] on icon at bounding box center [317, 213] width 13 height 13
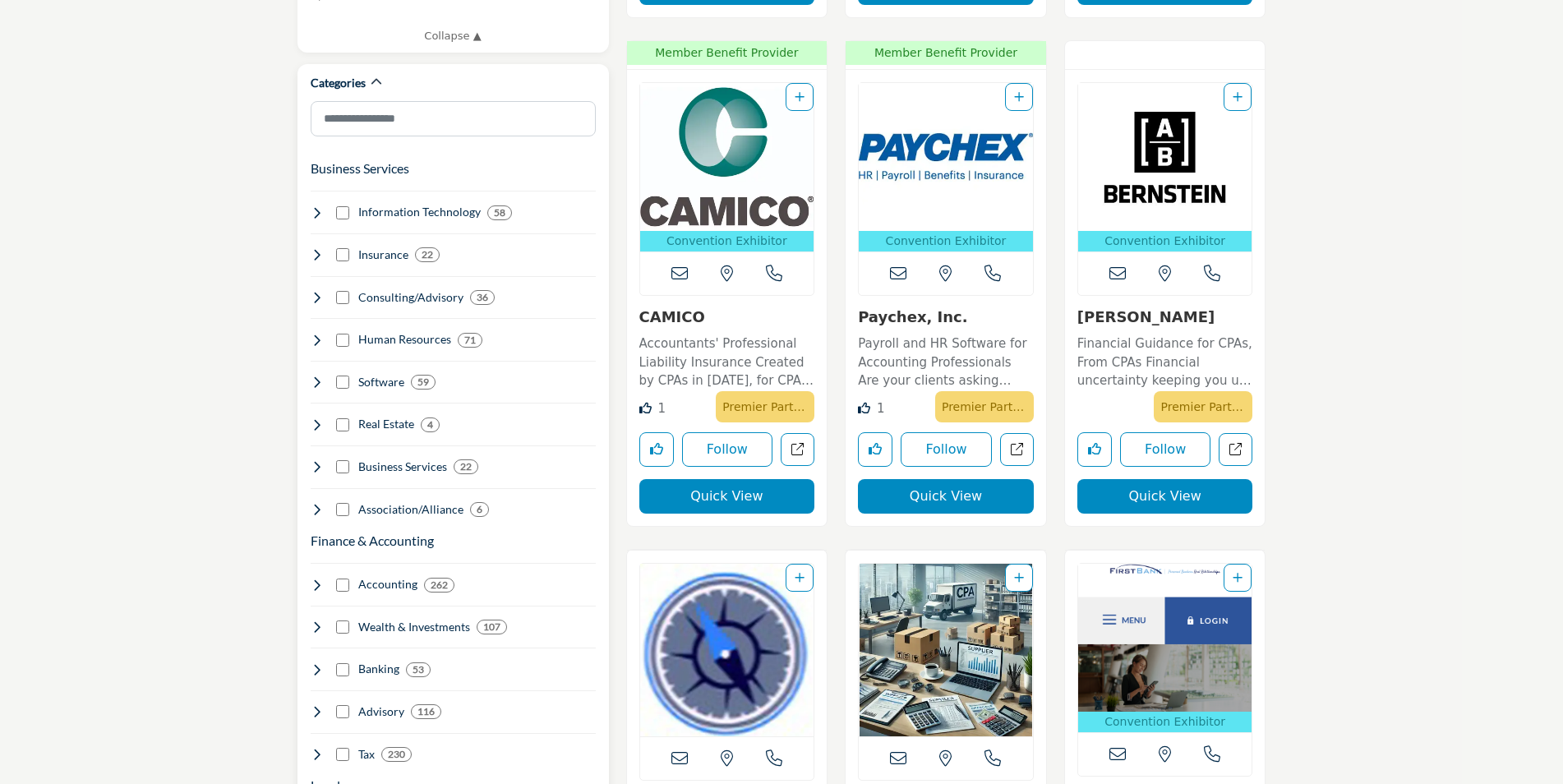
click at [320, 376] on icon at bounding box center [317, 382] width 13 height 13
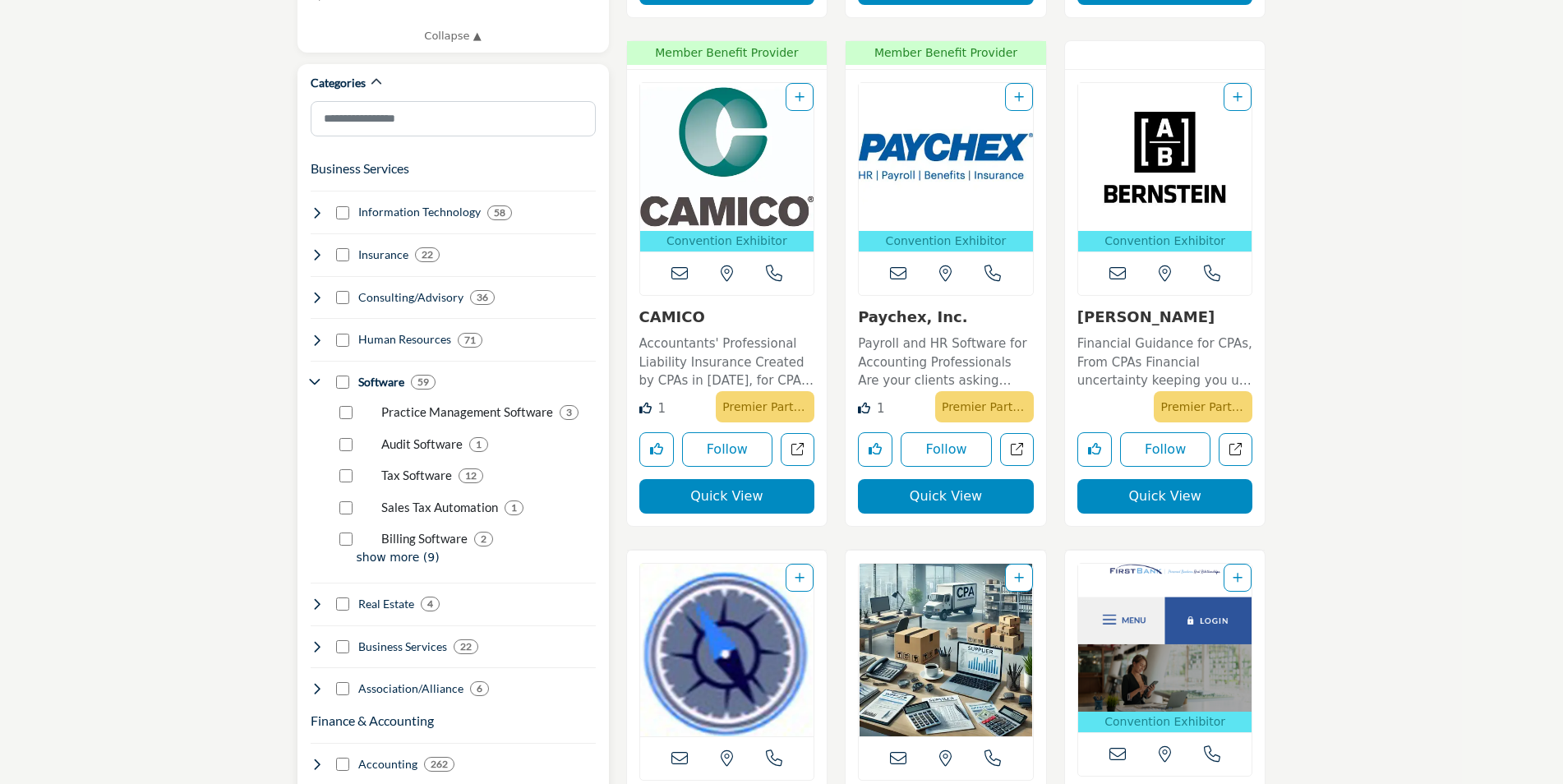
click at [374, 548] on p "show more (9)" at bounding box center [476, 557] width 239 height 17
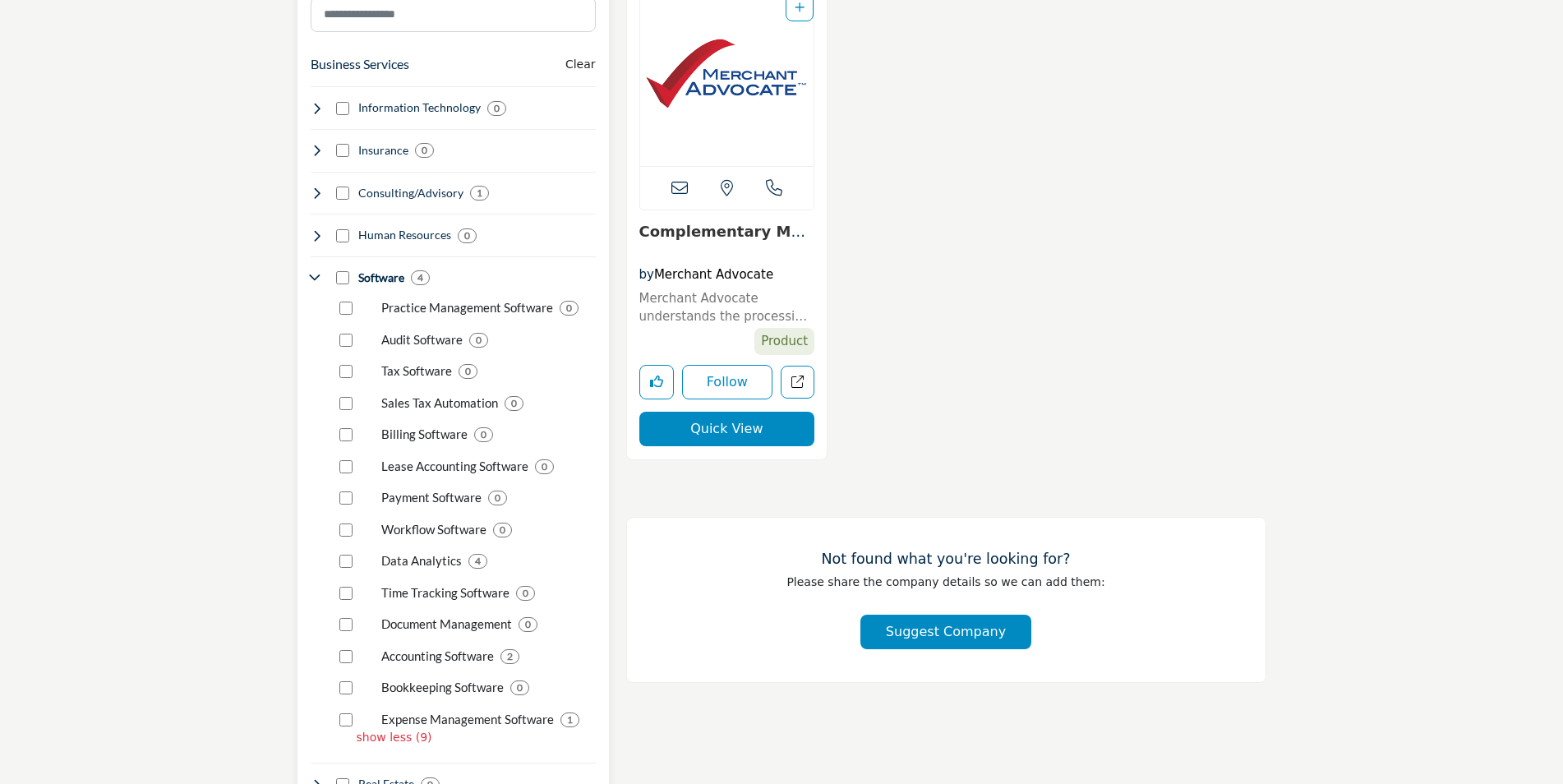
scroll to position [986, 0]
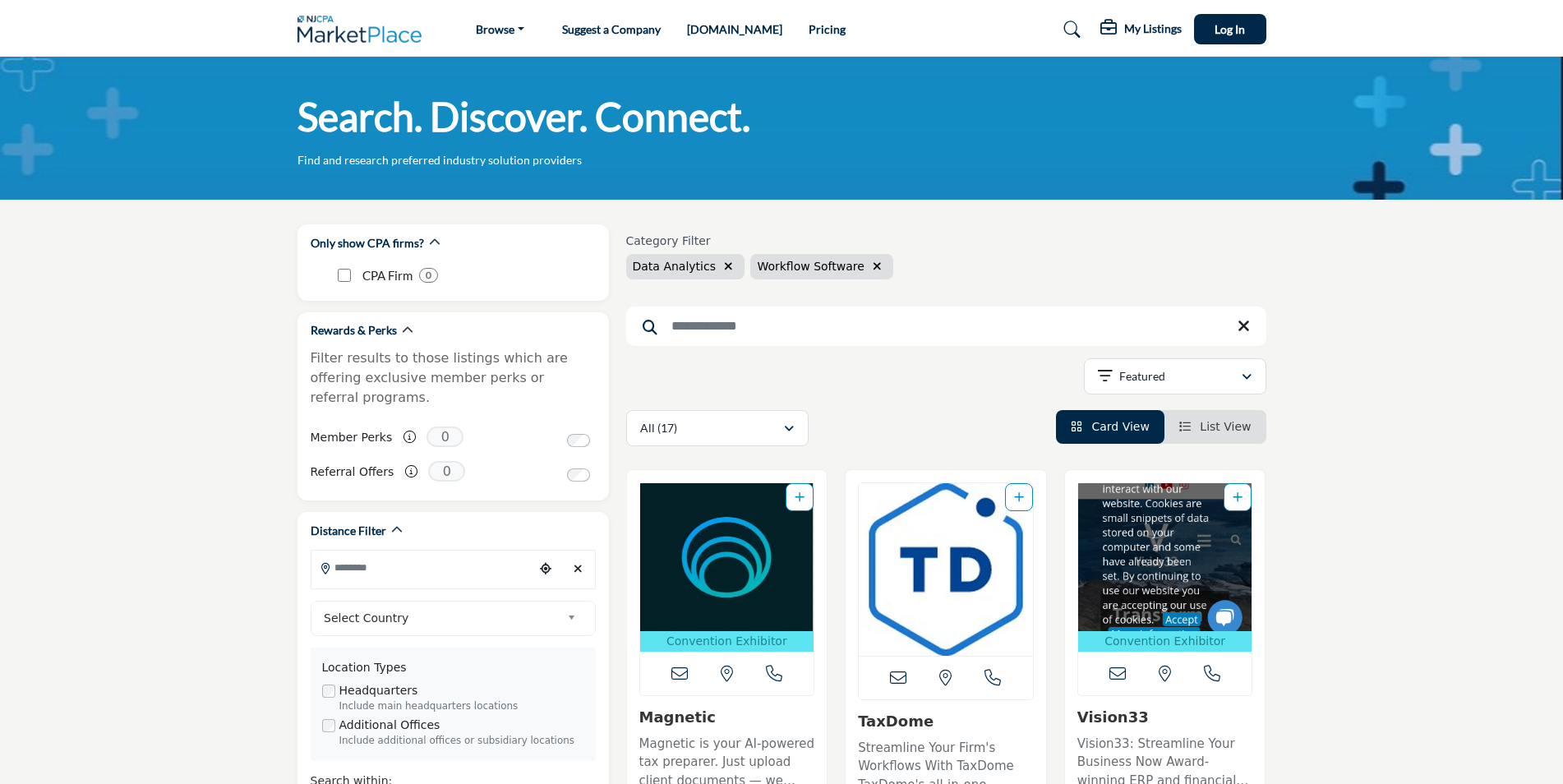
click at [724, 266] on icon "button" at bounding box center [728, 266] width 9 height 12
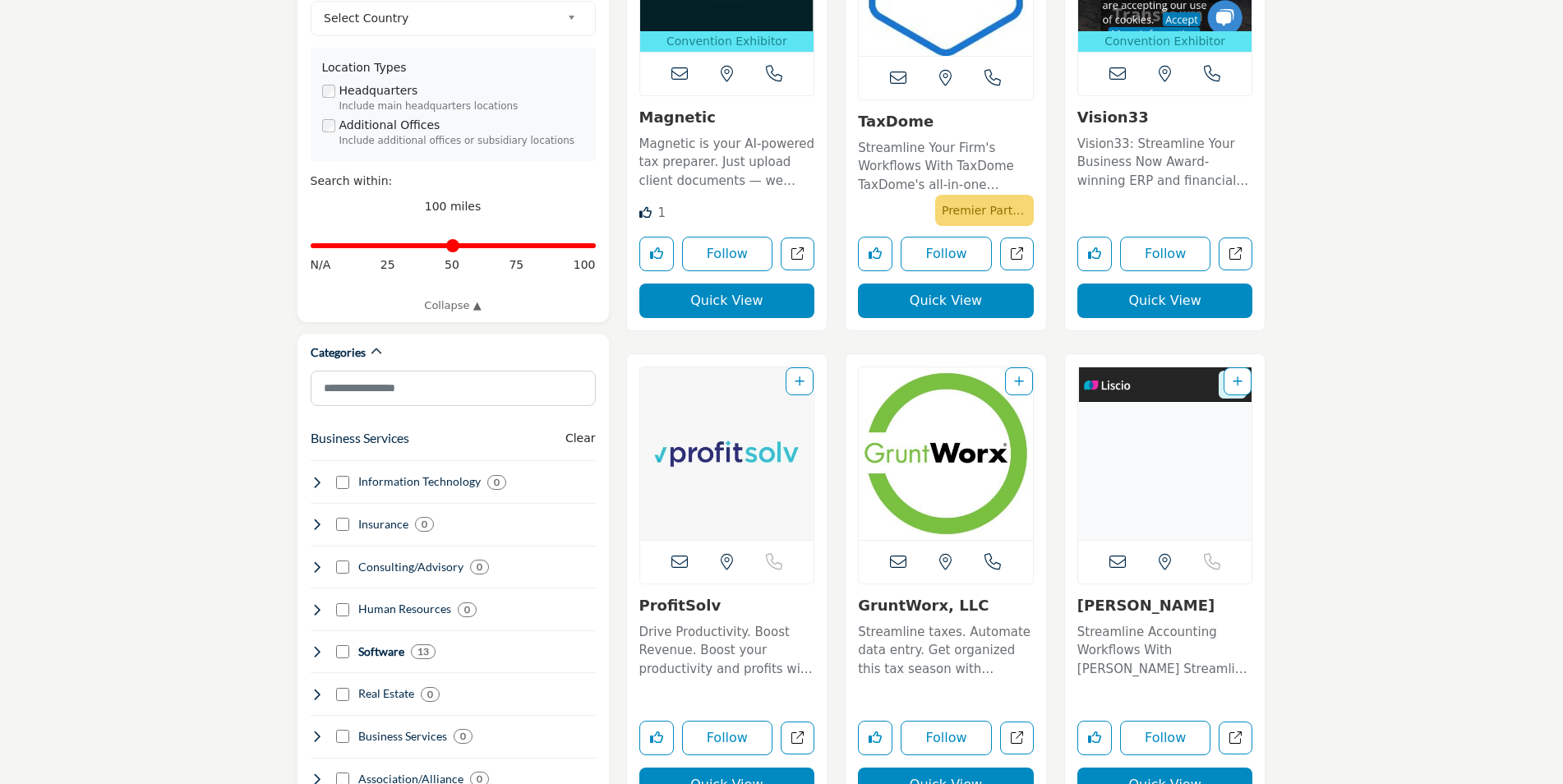
scroll to position [657, 0]
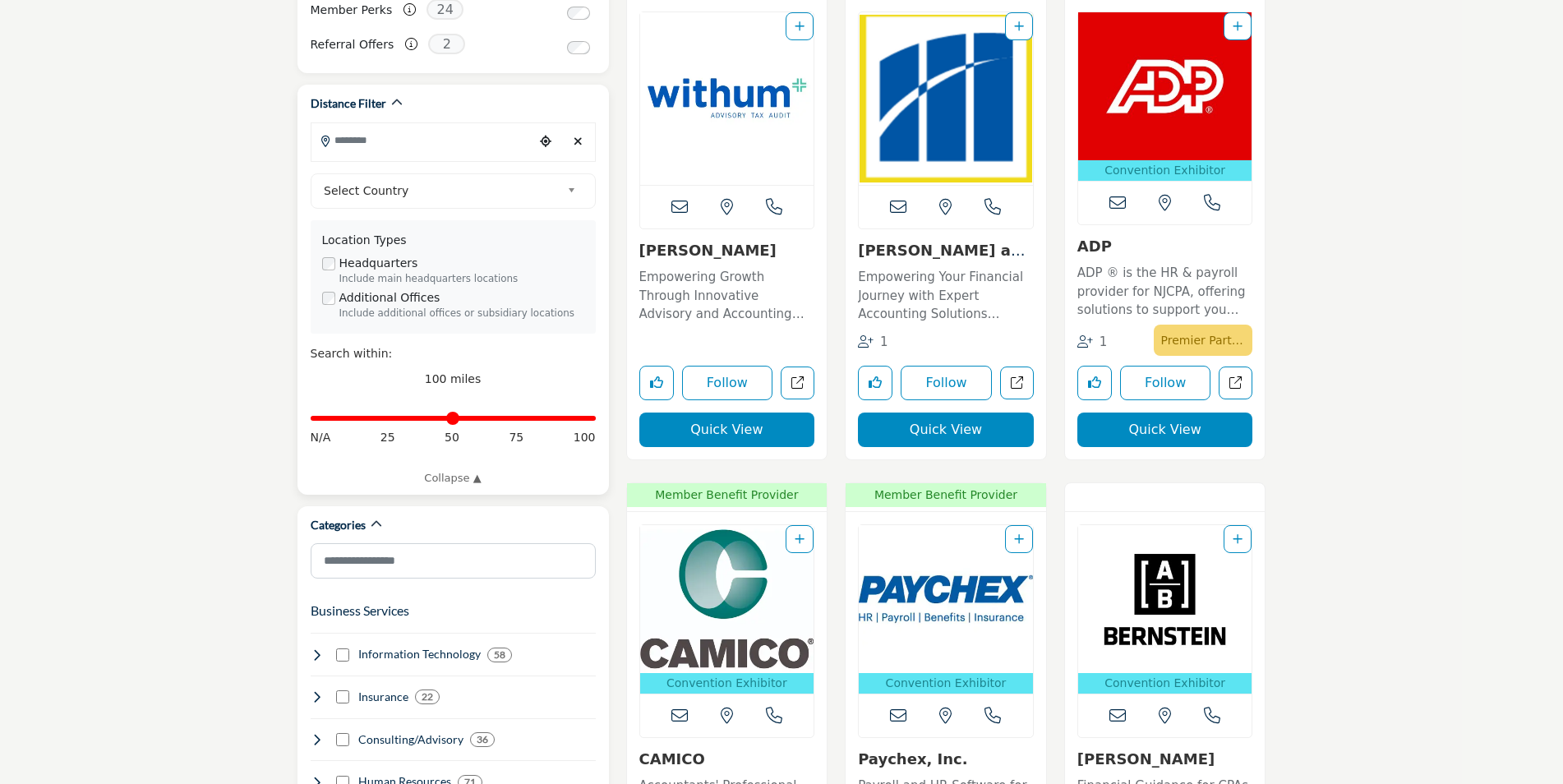
scroll to position [493, 0]
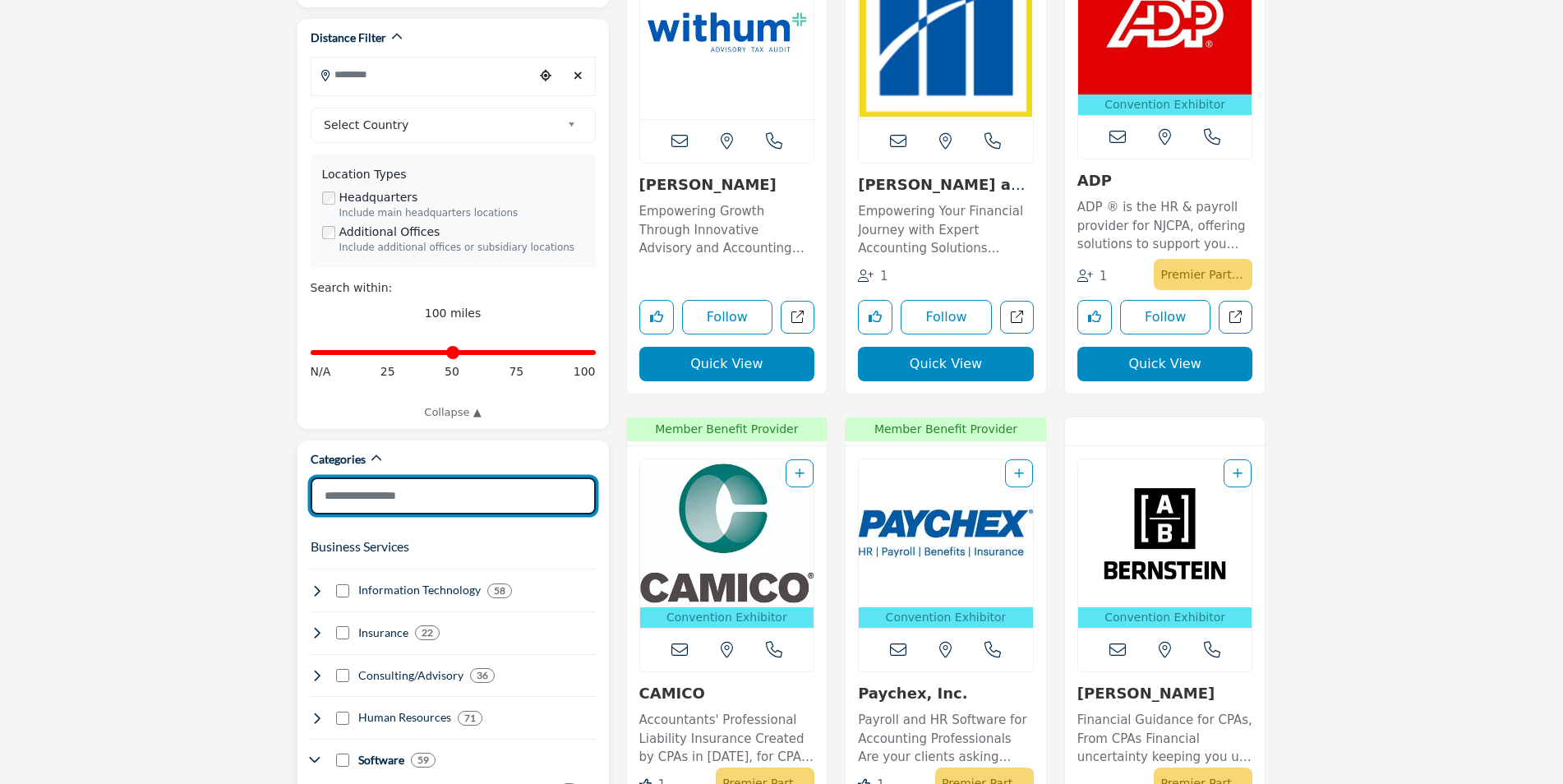
click at [362, 477] on input "Search Category" at bounding box center [453, 495] width 286 height 37
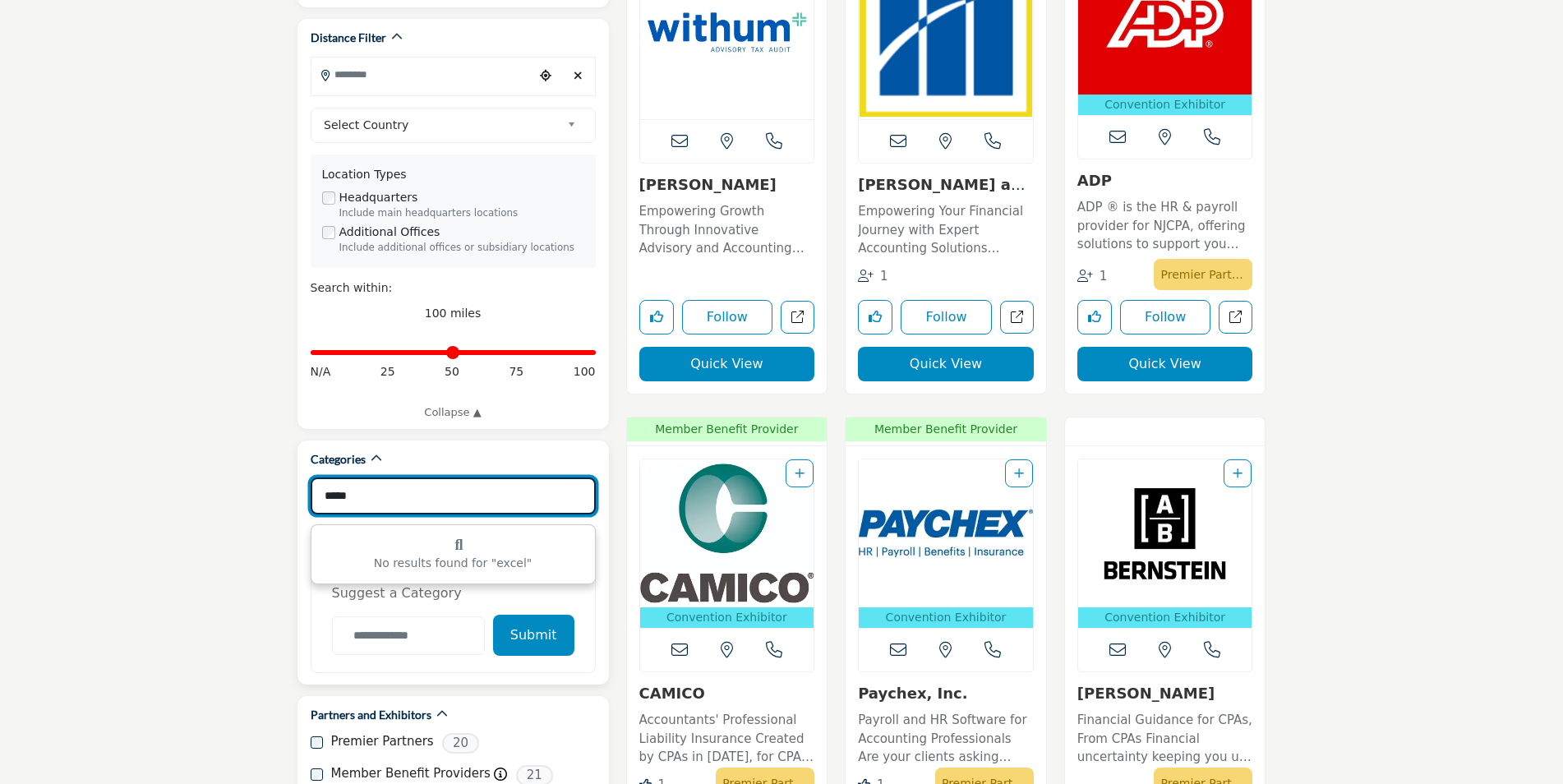
type input "*****"
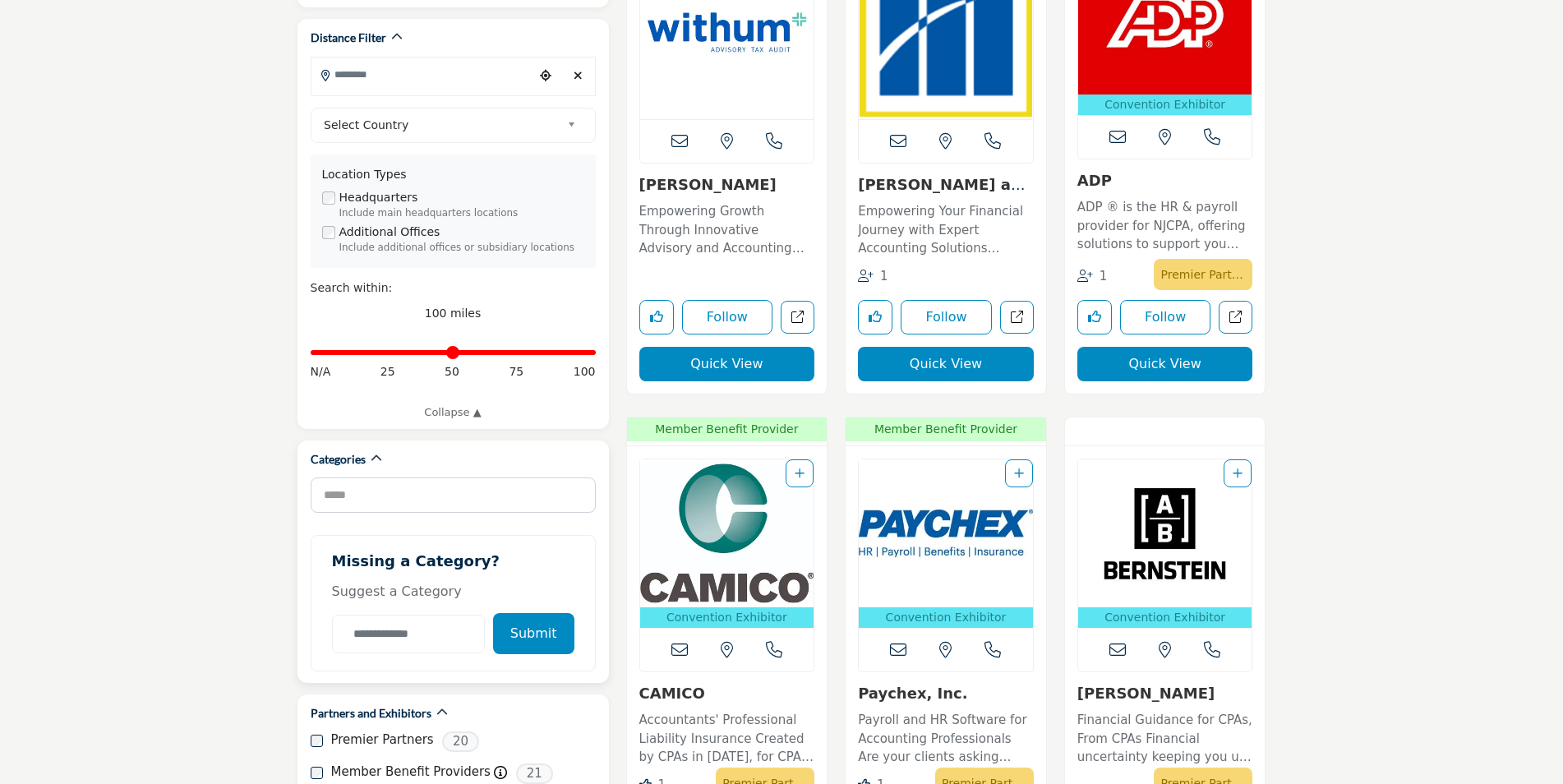
click at [524, 613] on button "Submit" at bounding box center [534, 634] width 81 height 41
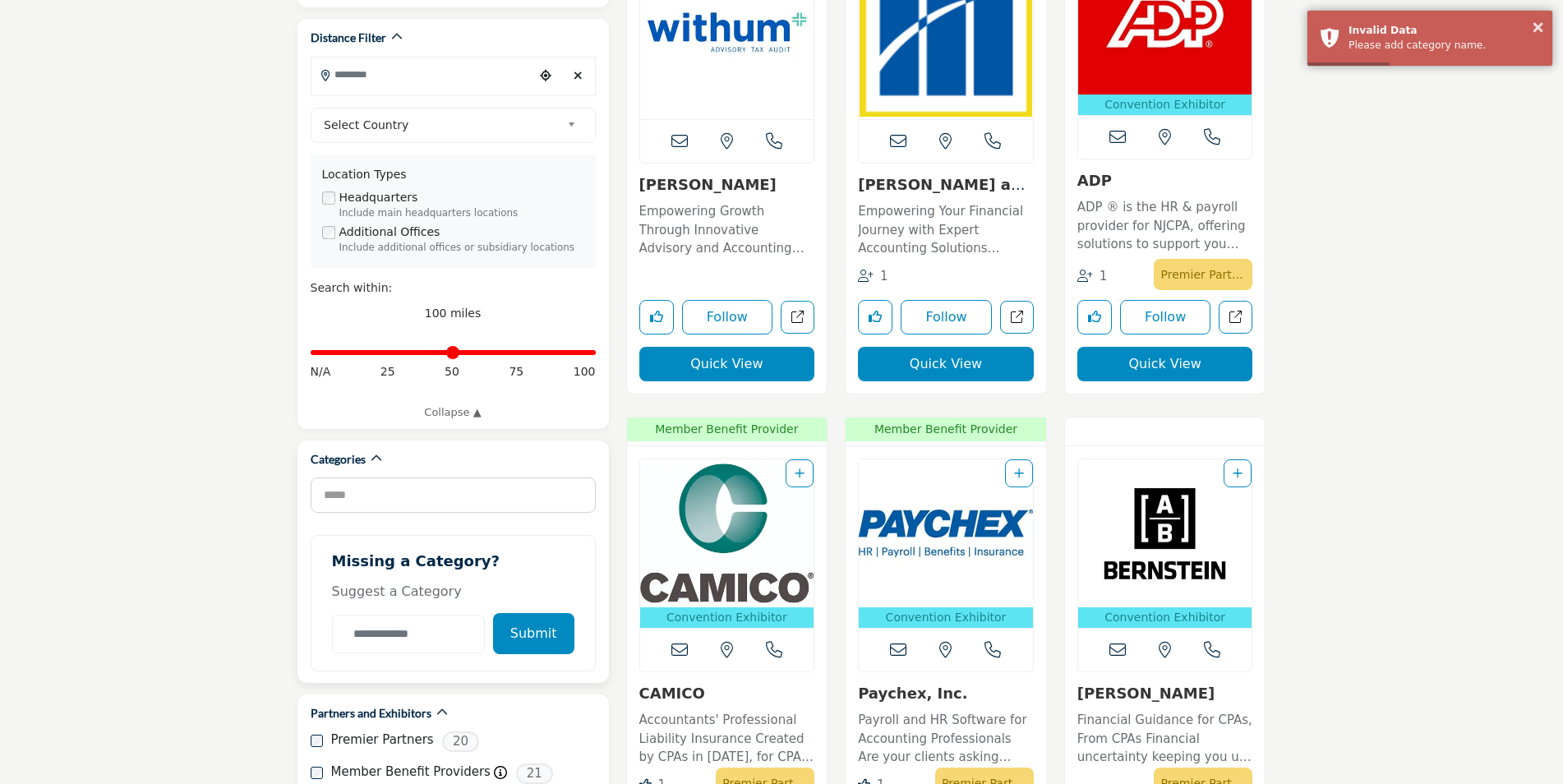
click at [524, 613] on button "Submit" at bounding box center [534, 634] width 81 height 41
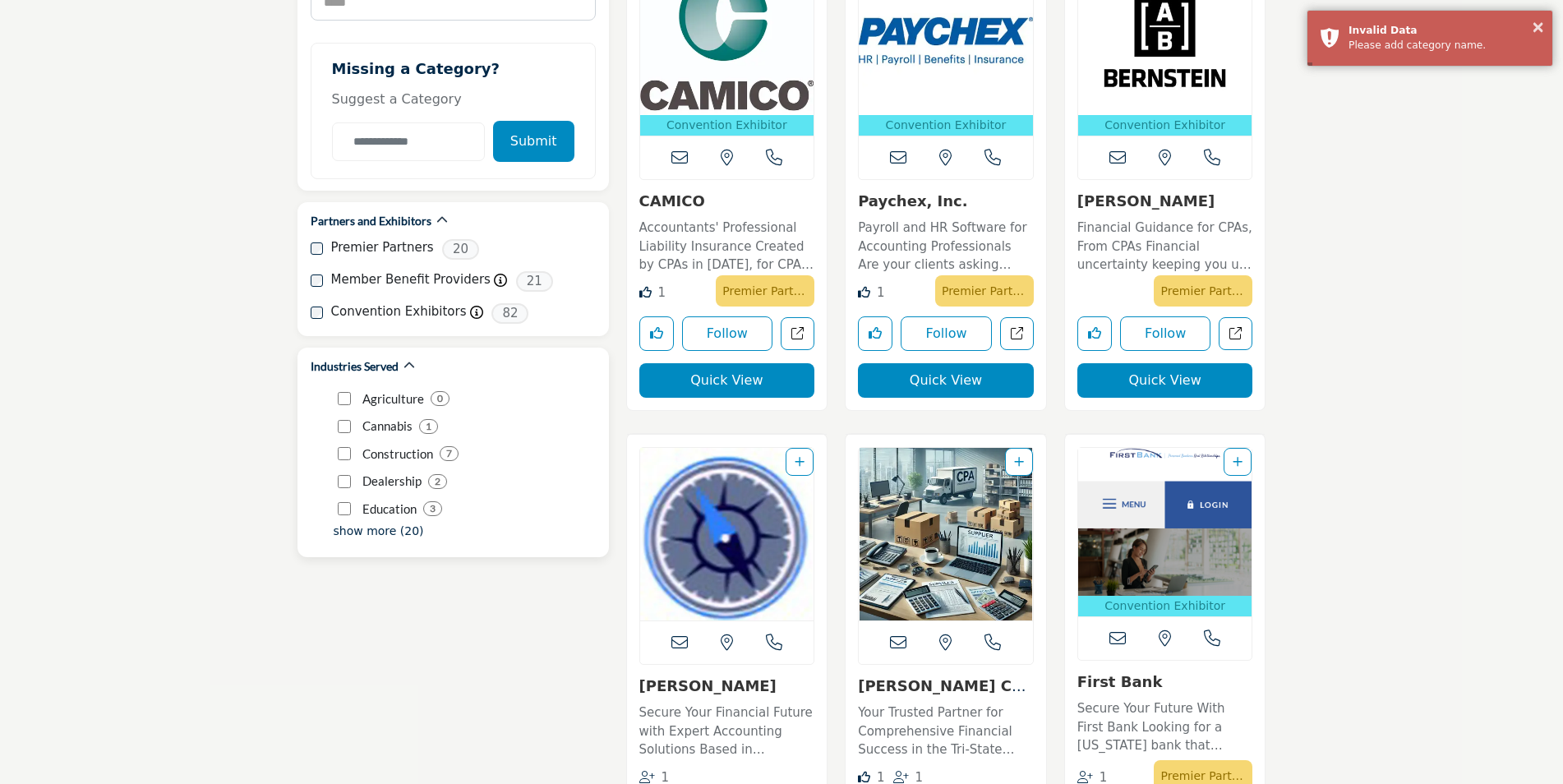
scroll to position [986, 0]
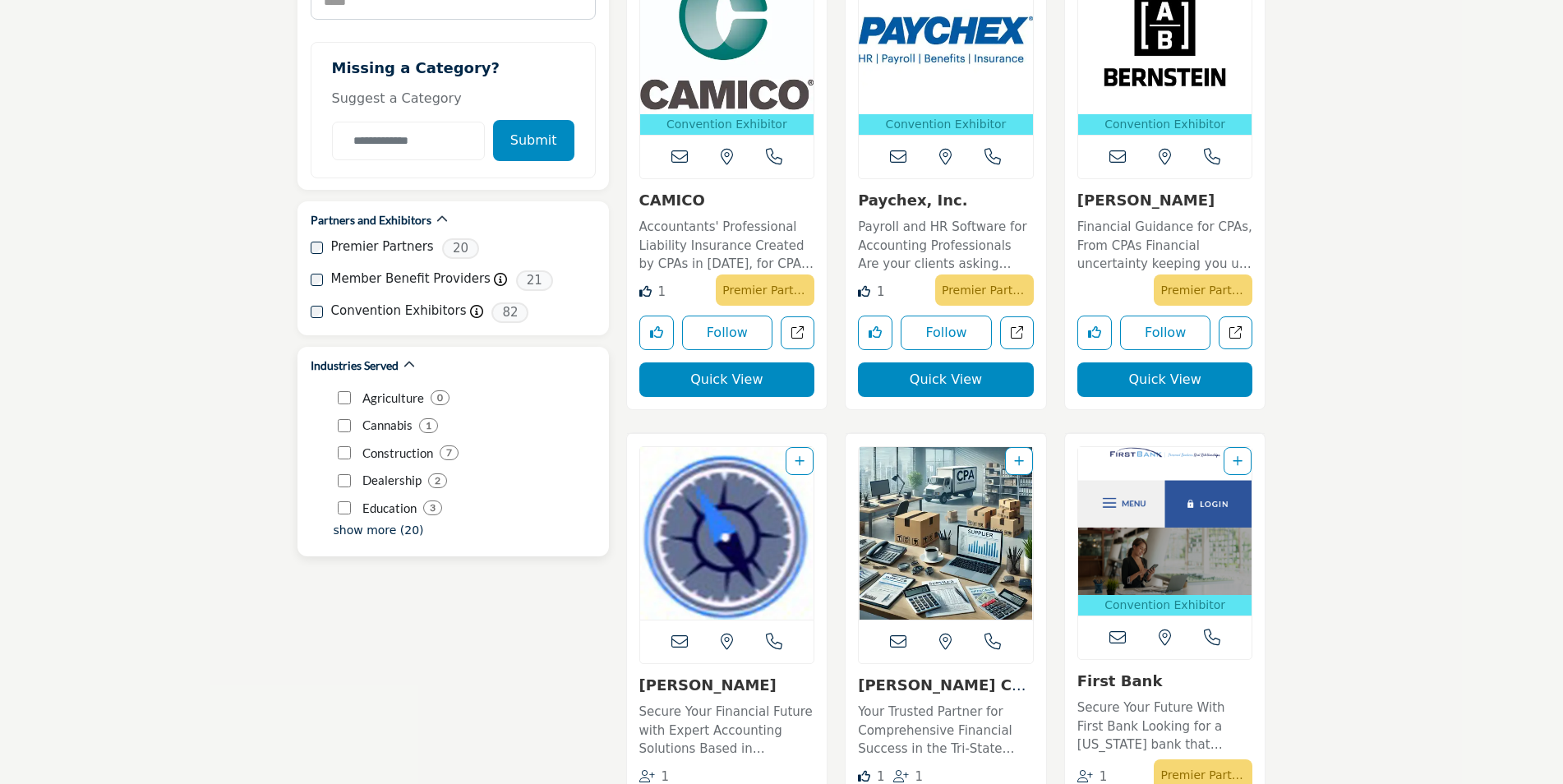
click at [388, 499] on p "Education" at bounding box center [389, 508] width 54 height 19
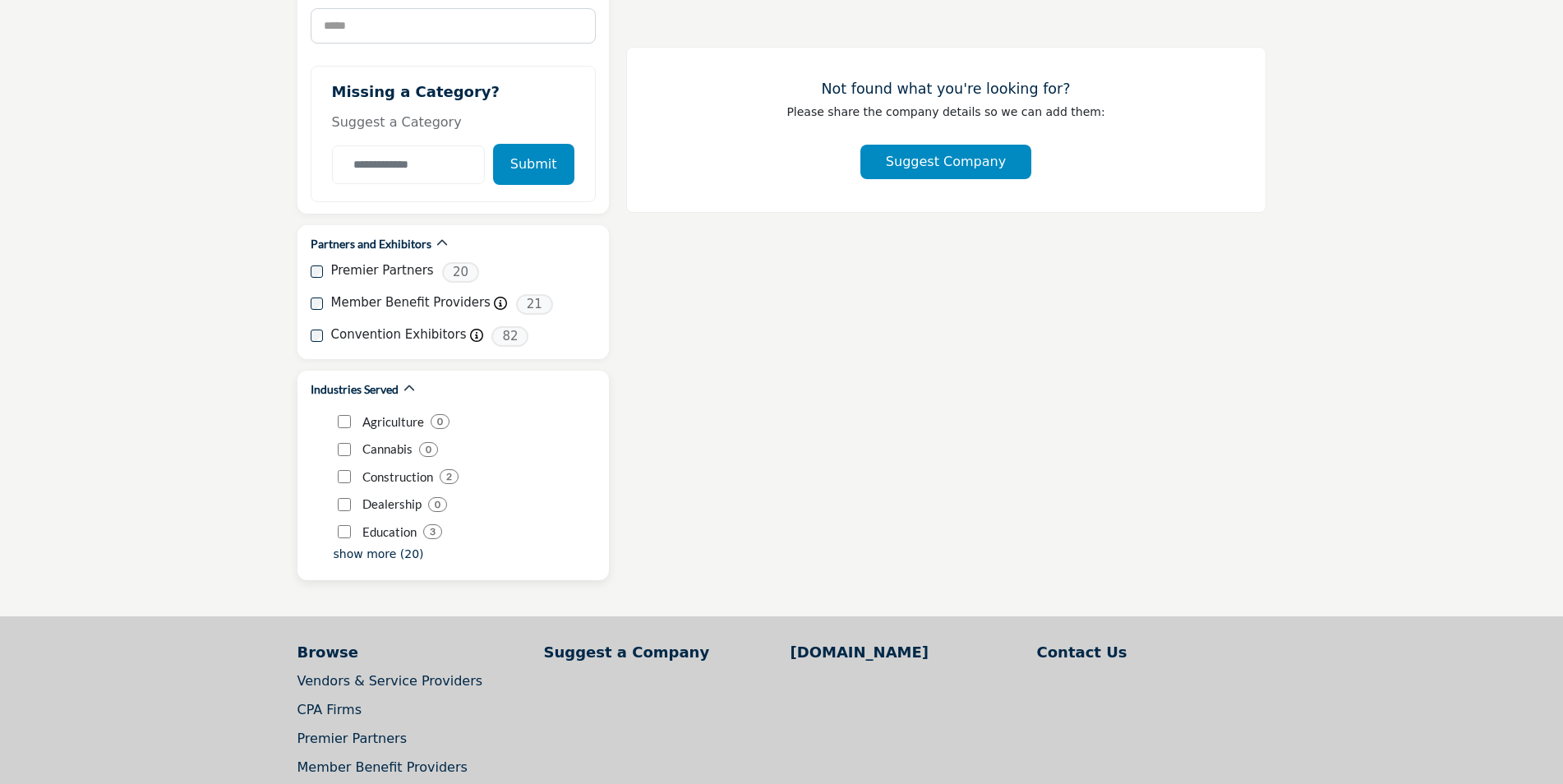
scroll to position [986, 0]
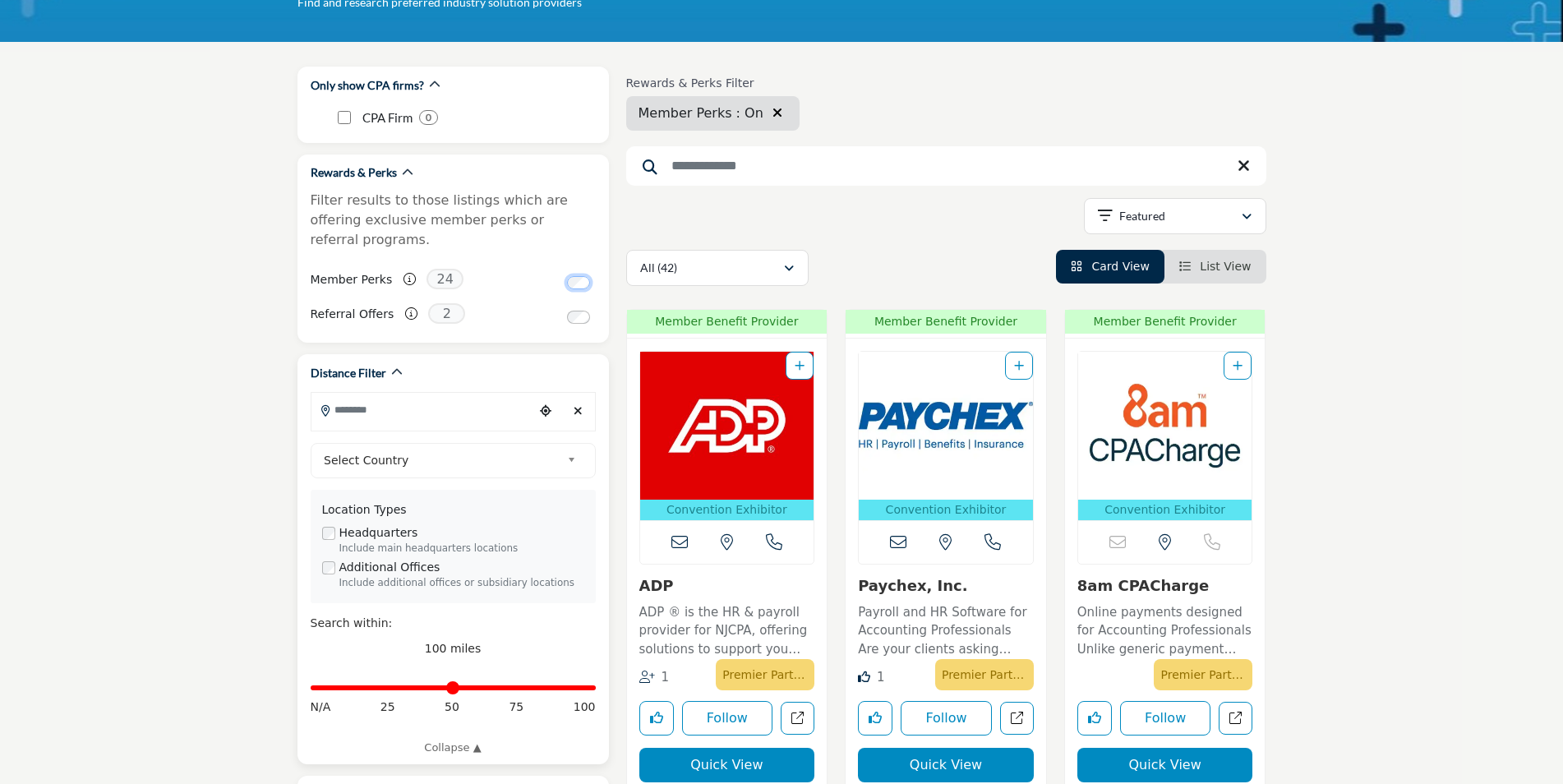
scroll to position [164, 0]
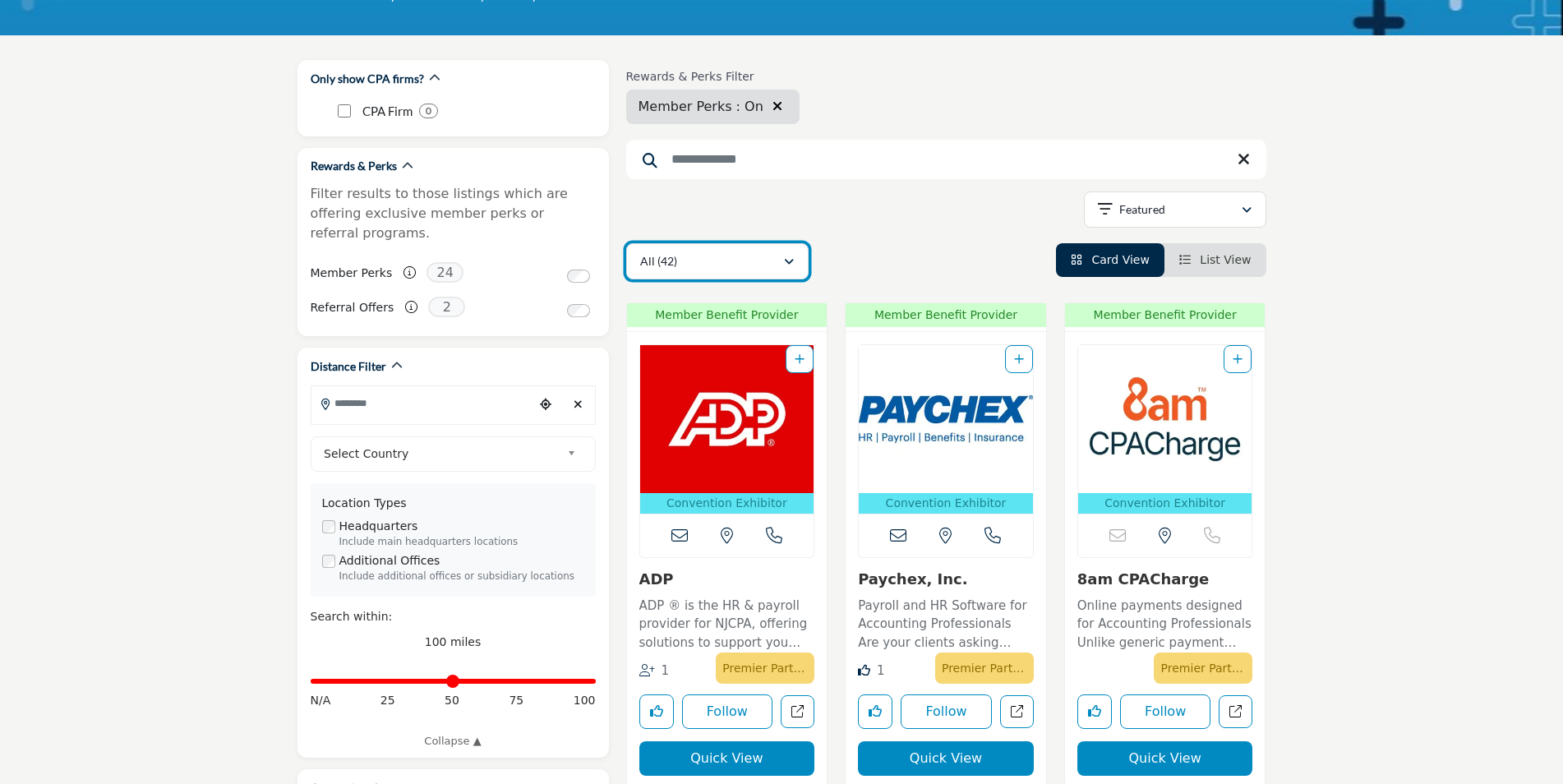
click at [789, 261] on icon "button" at bounding box center [789, 262] width 10 height 12
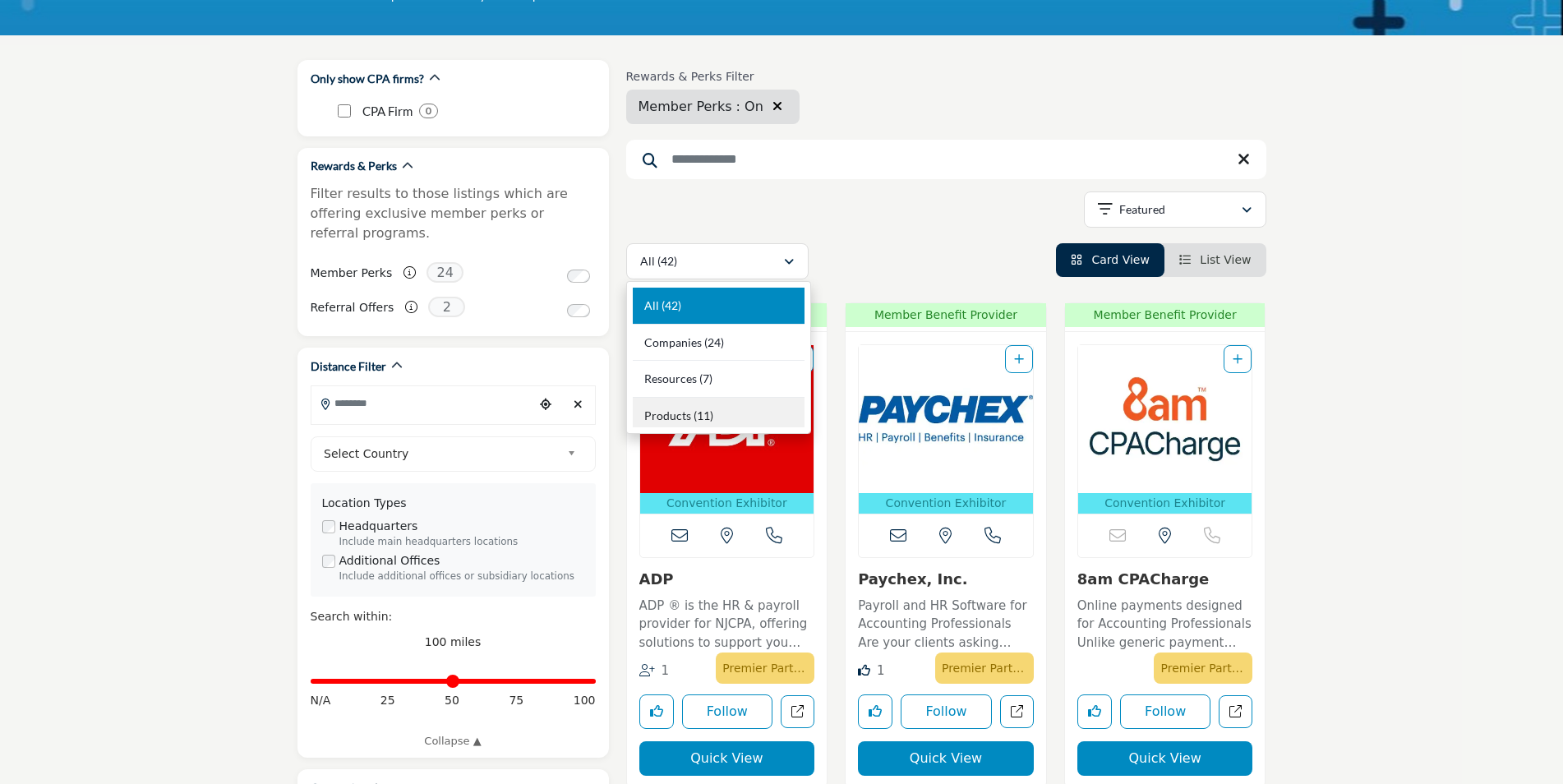
click at [730, 421] on div "Products (11)" at bounding box center [718, 412] width 172 height 31
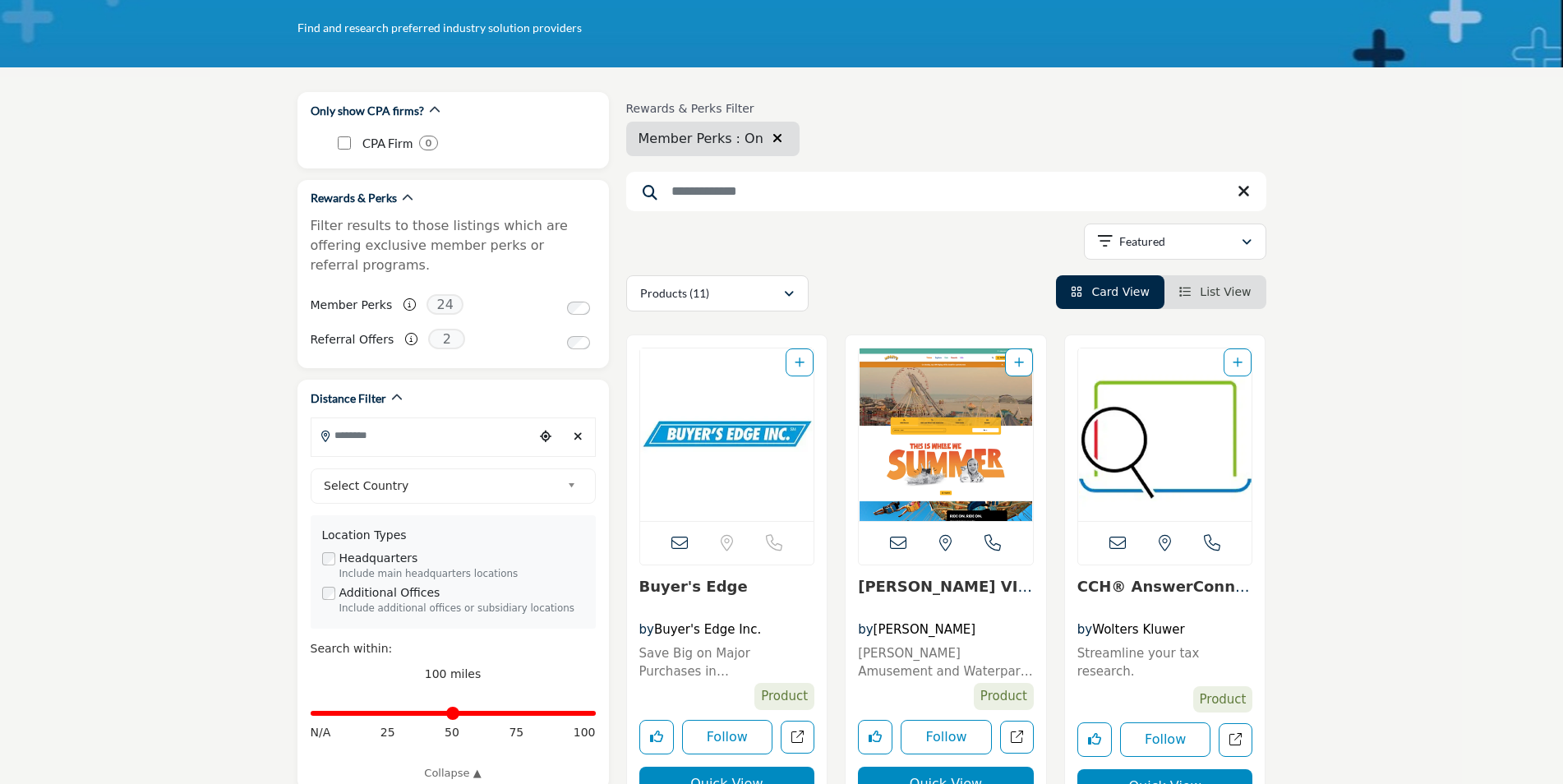
scroll to position [246, 0]
